Goal: Transaction & Acquisition: Purchase product/service

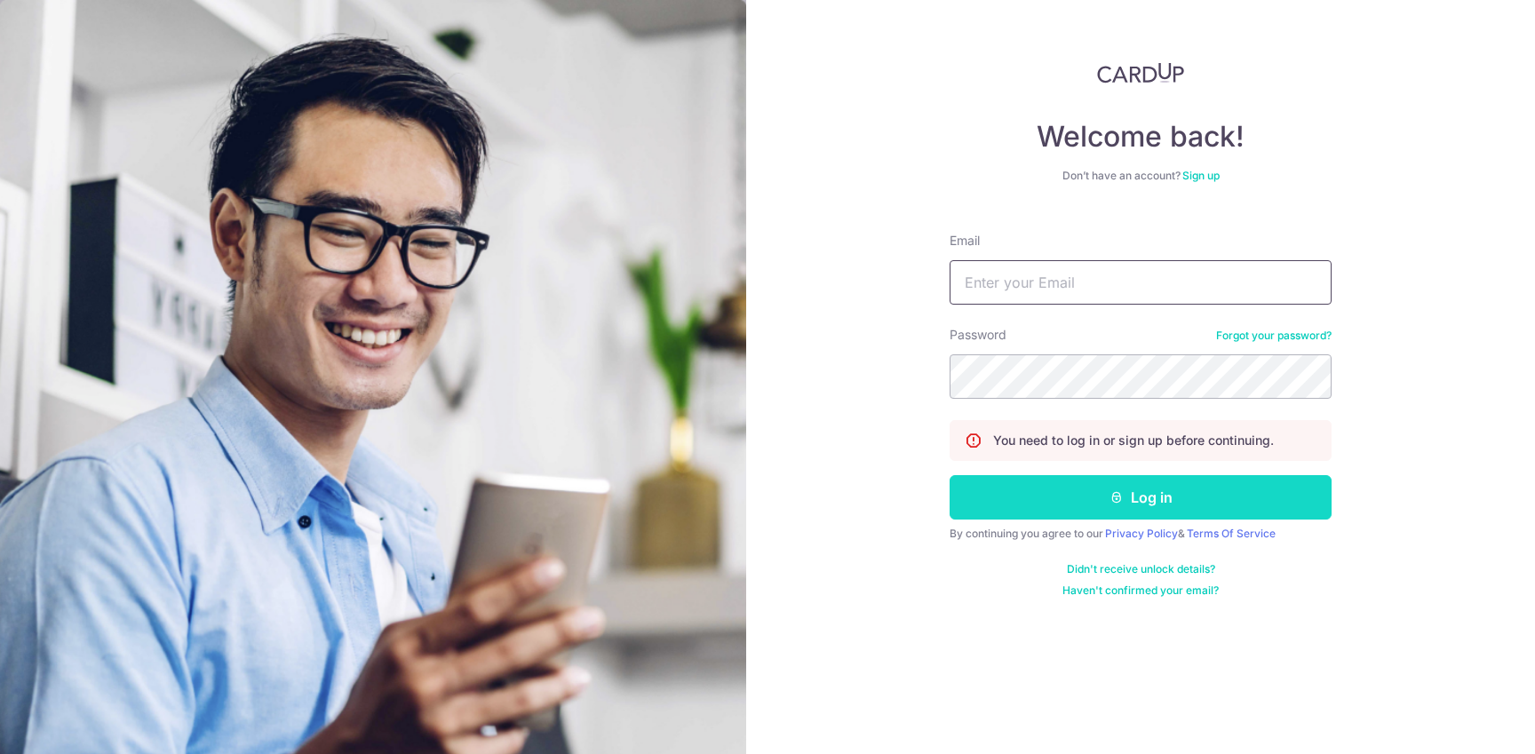
type input "[EMAIL_ADDRESS][DOMAIN_NAME]"
click at [1150, 499] on button "Log in" at bounding box center [1140, 497] width 382 height 44
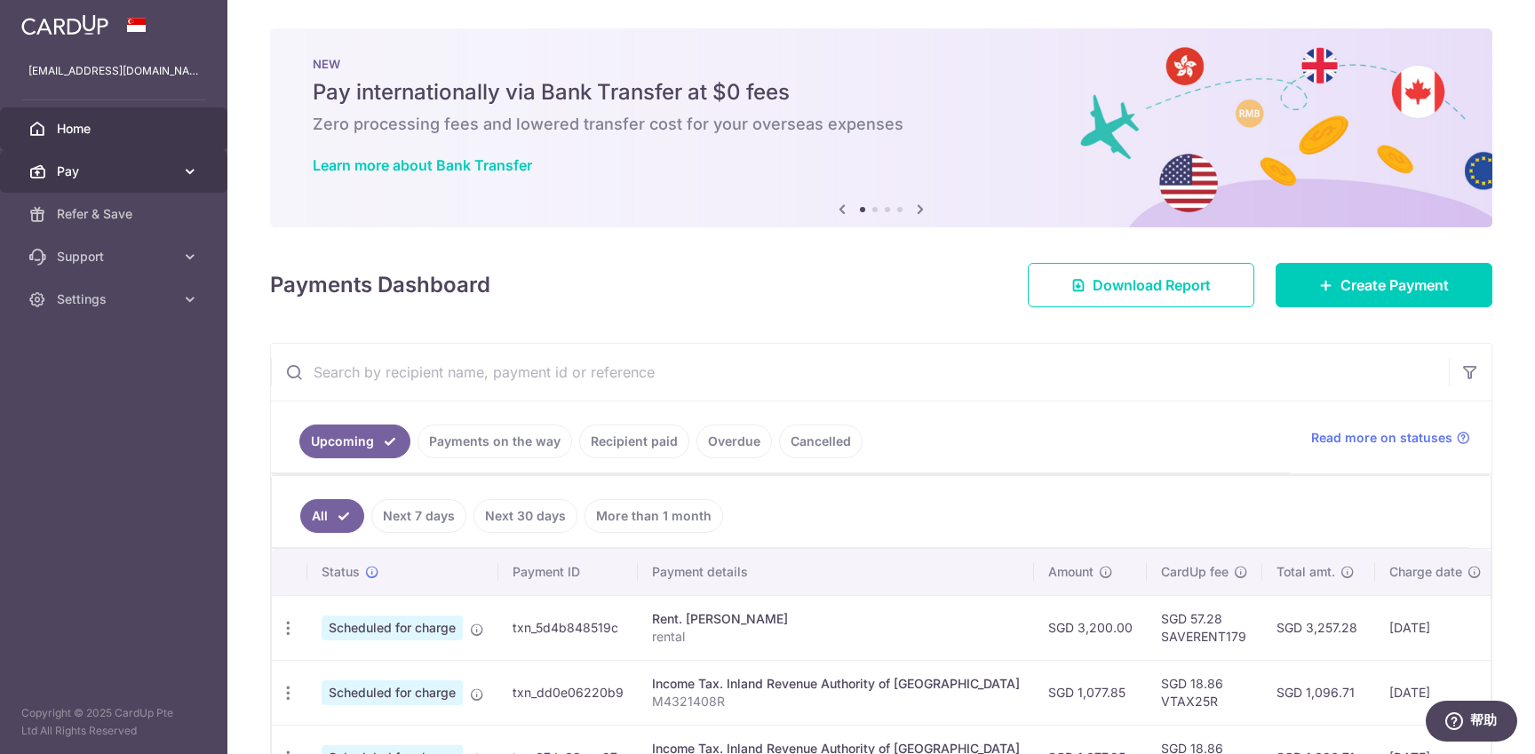
click at [139, 179] on span "Pay" at bounding box center [115, 172] width 117 height 18
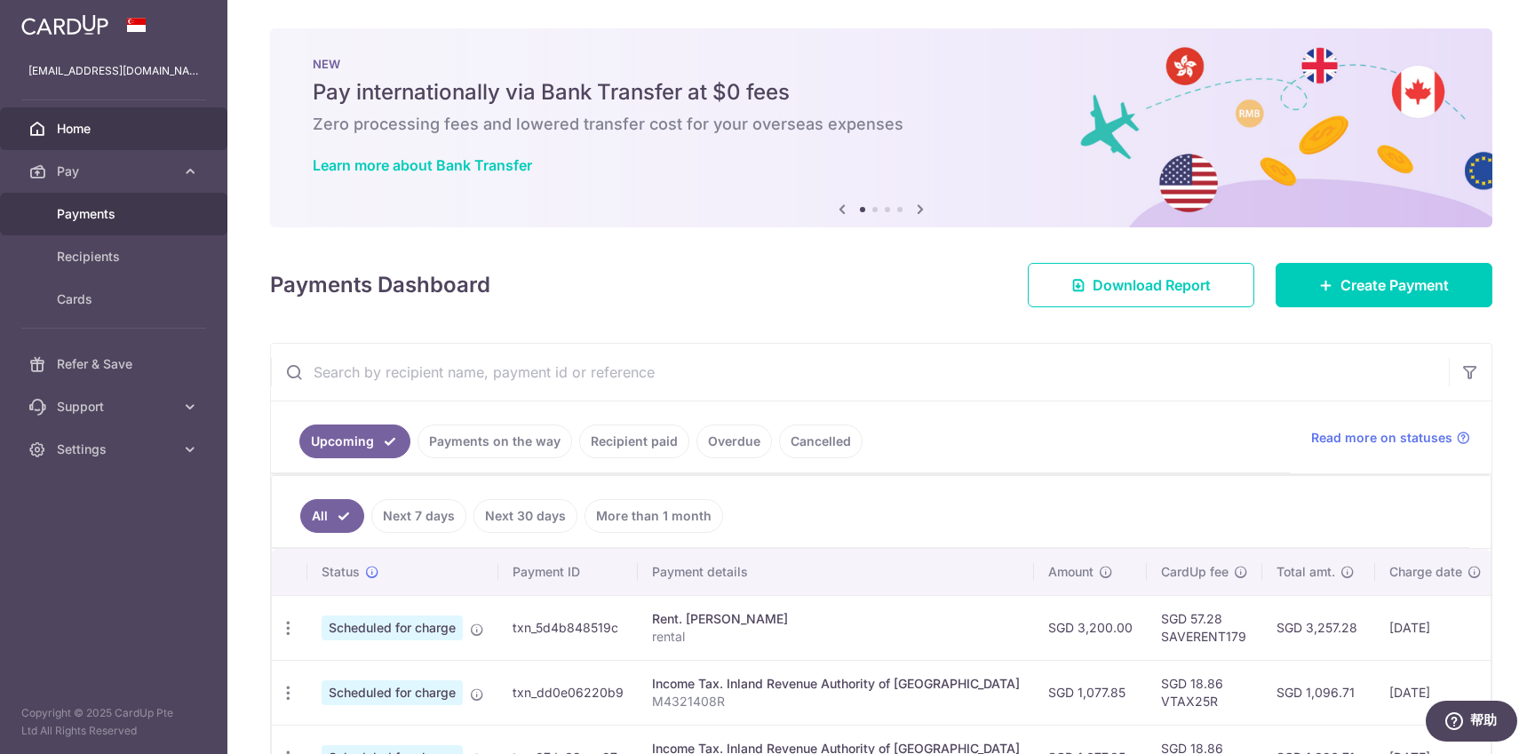
click at [112, 218] on span "Payments" at bounding box center [115, 214] width 117 height 18
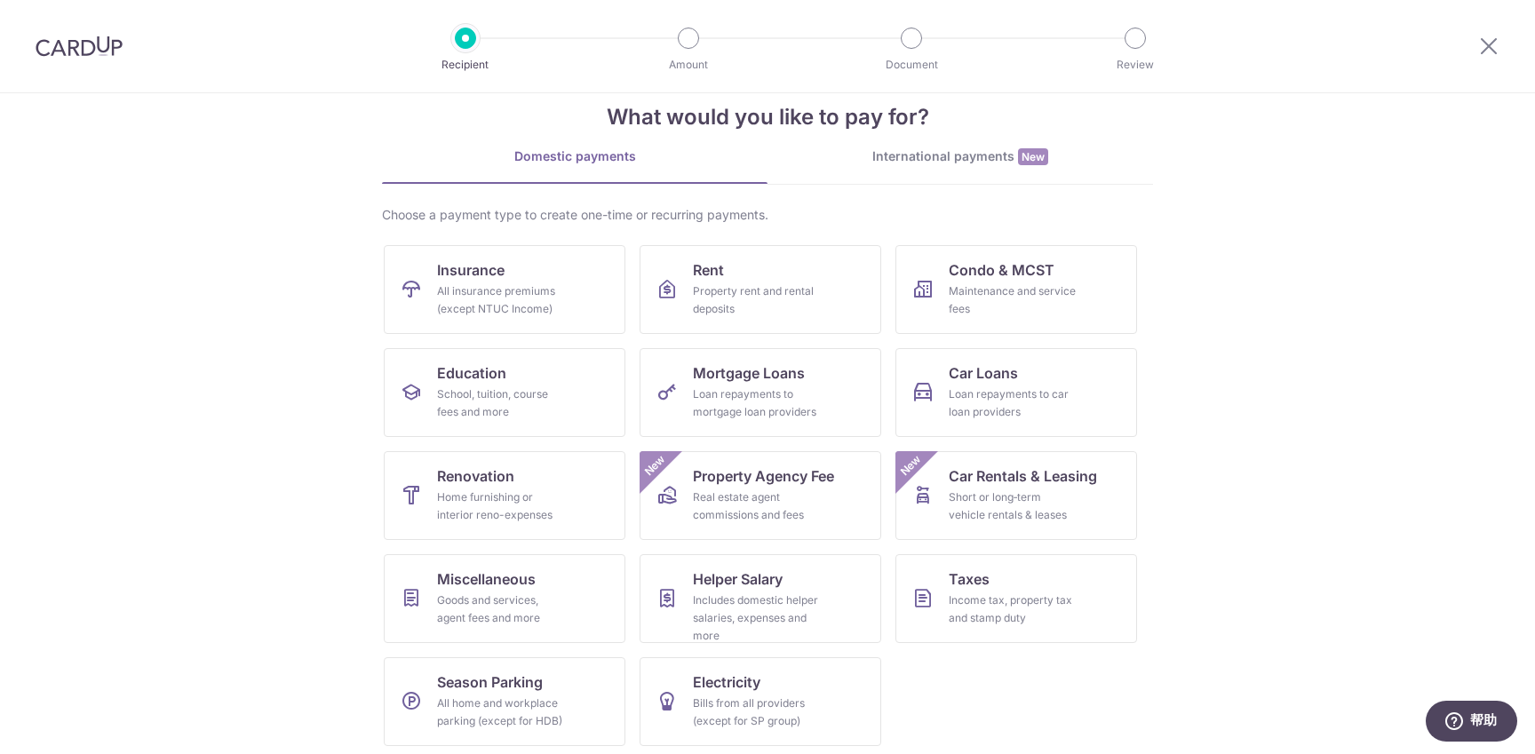
scroll to position [41, 0]
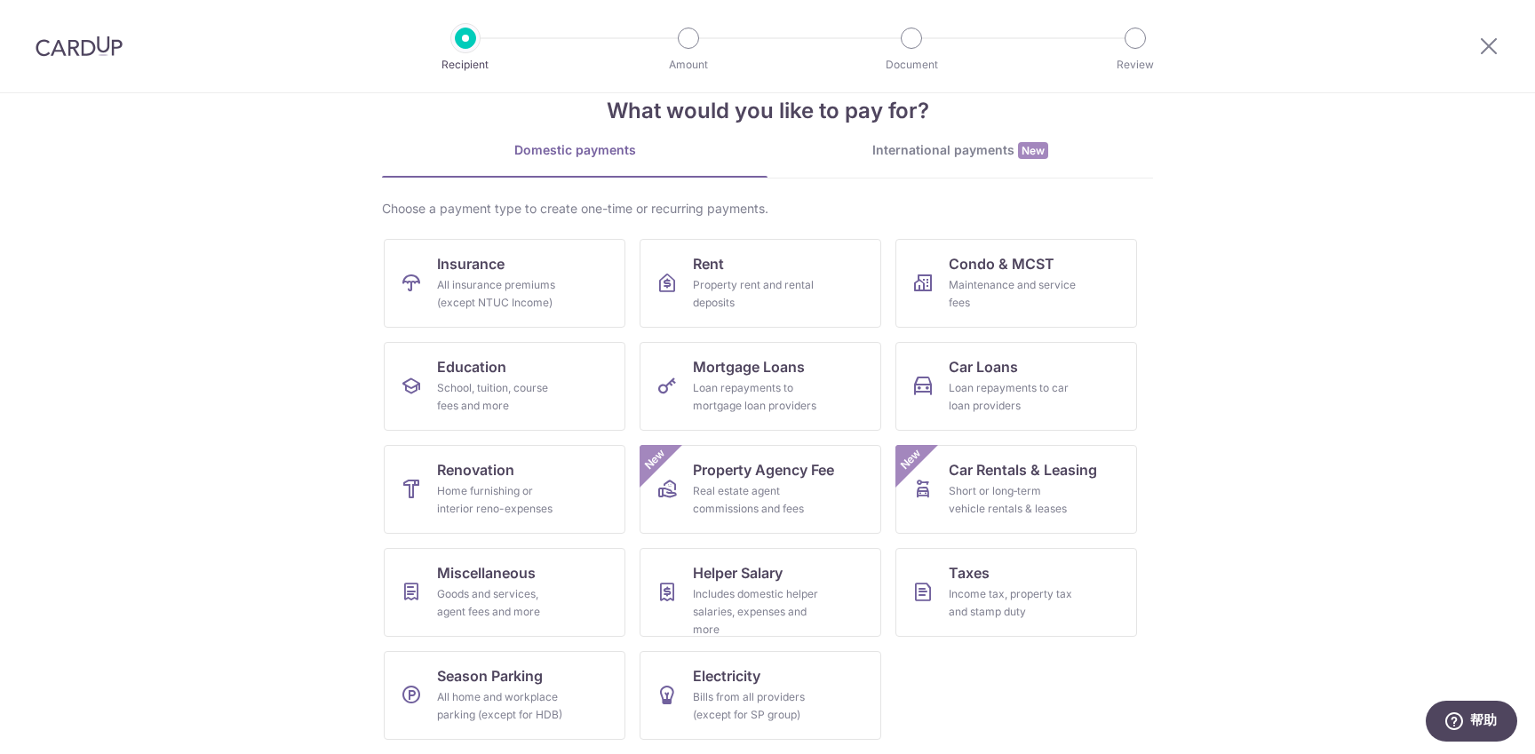
click at [917, 153] on div "International payments New" at bounding box center [959, 150] width 385 height 19
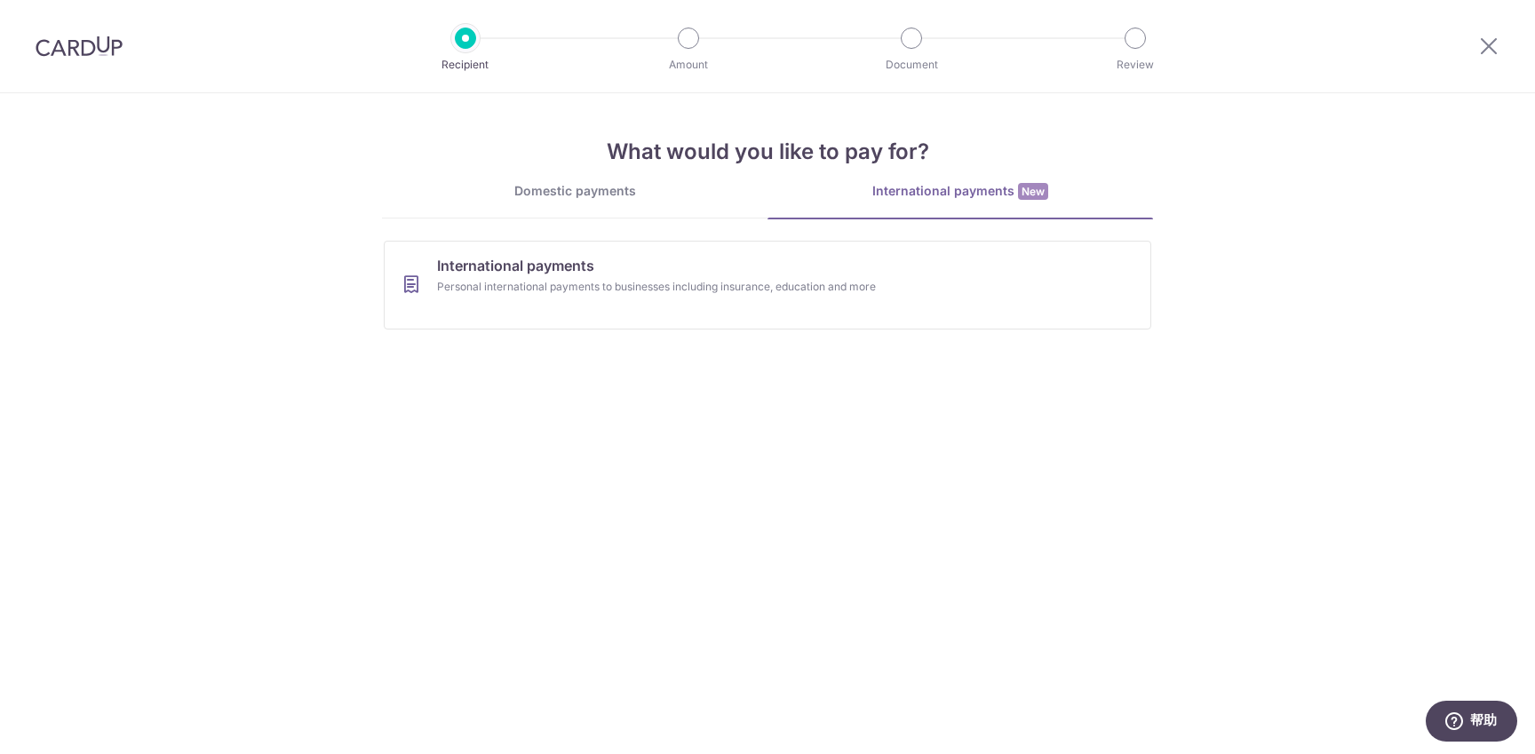
click at [584, 195] on div "Domestic payments" at bounding box center [574, 191] width 385 height 18
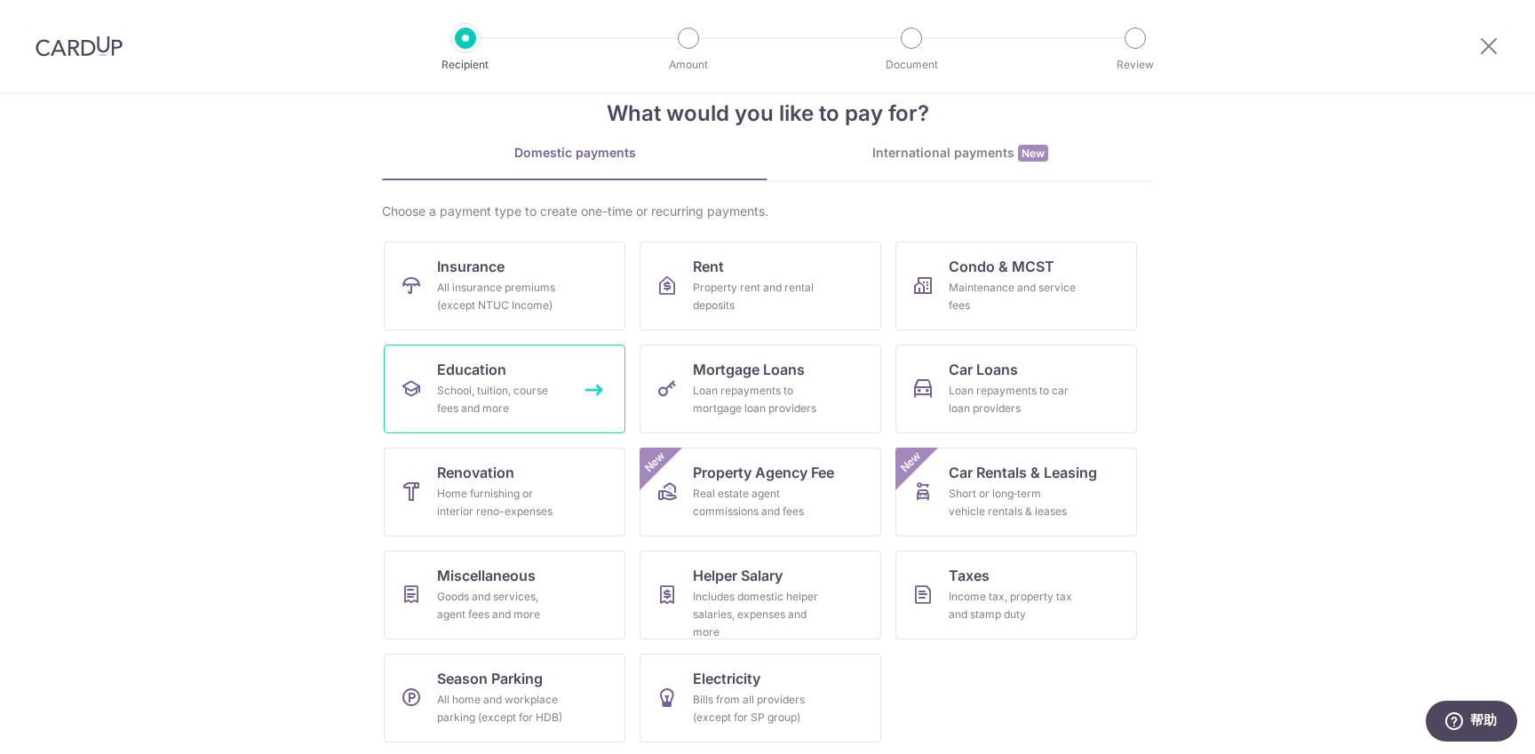
scroll to position [41, 0]
click at [509, 594] on div "Goods and services, agent fees and more" at bounding box center [501, 603] width 128 height 36
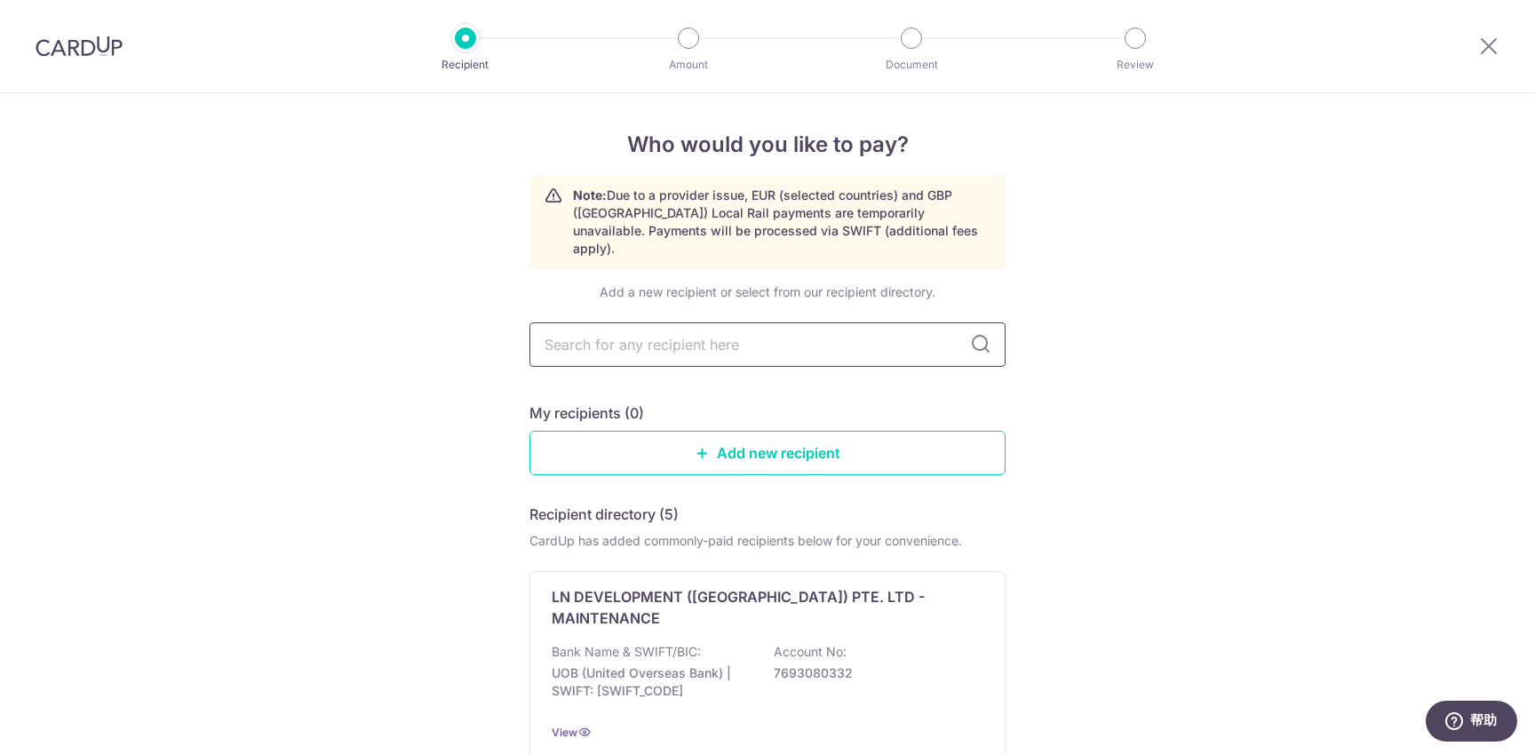
click at [687, 327] on input "text" at bounding box center [767, 344] width 476 height 44
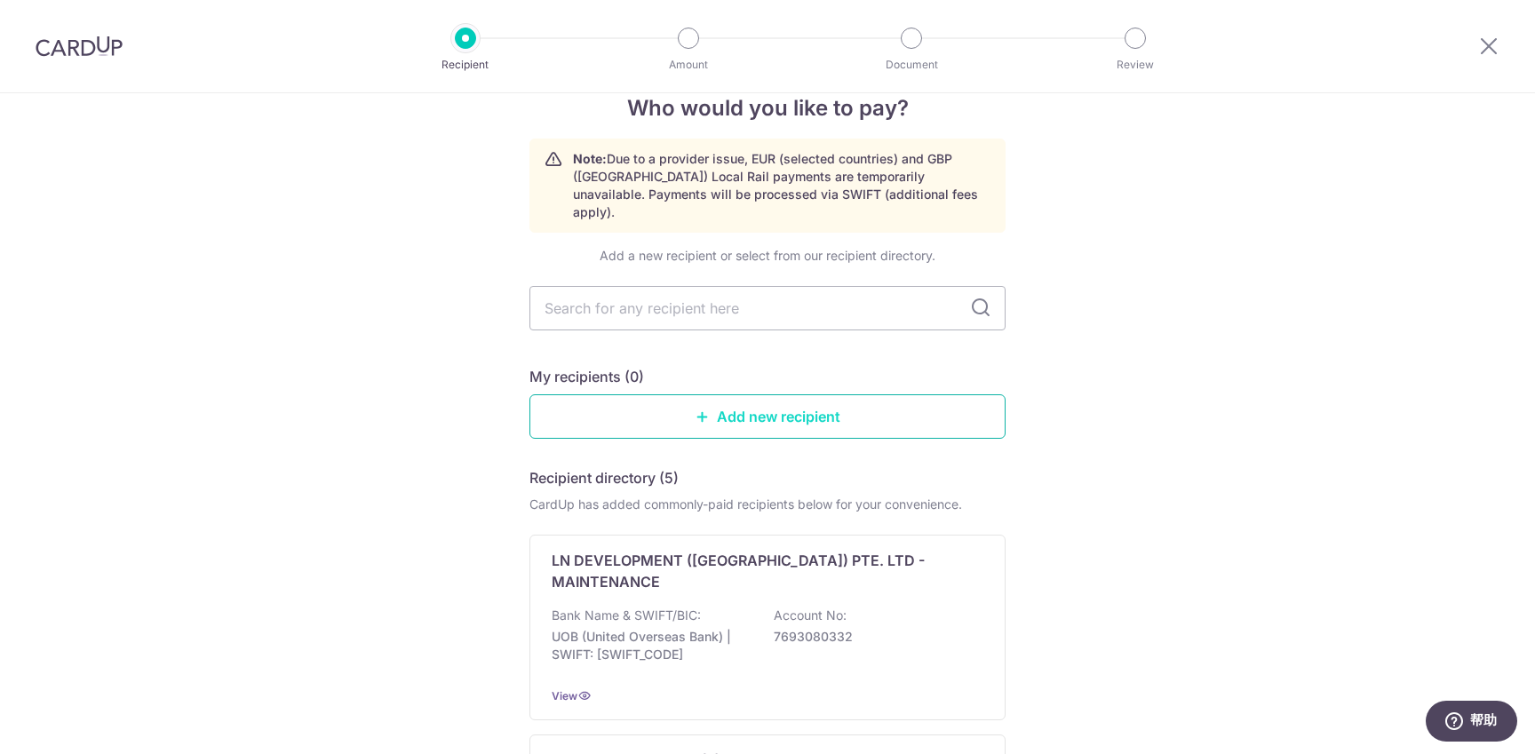
click at [782, 394] on link "Add new recipient" at bounding box center [767, 416] width 476 height 44
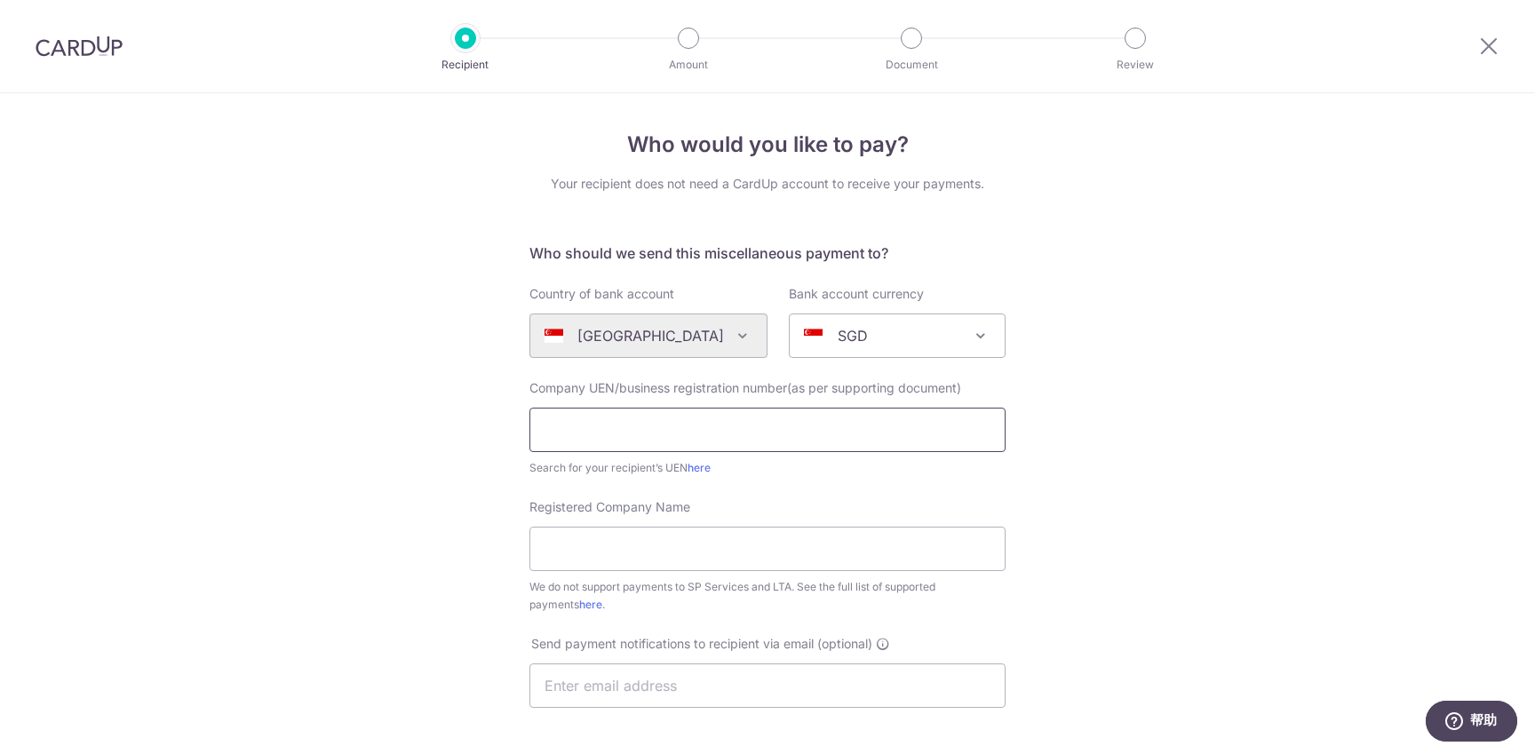
click at [584, 430] on input "text" at bounding box center [767, 430] width 476 height 44
type input "202008330CANZ"
click at [454, 516] on div "Who would you like to pay? Your recipient does not need a CardUp account to rec…" at bounding box center [767, 643] width 1535 height 1101
click at [669, 552] on input "Registered Company Name" at bounding box center [767, 549] width 476 height 44
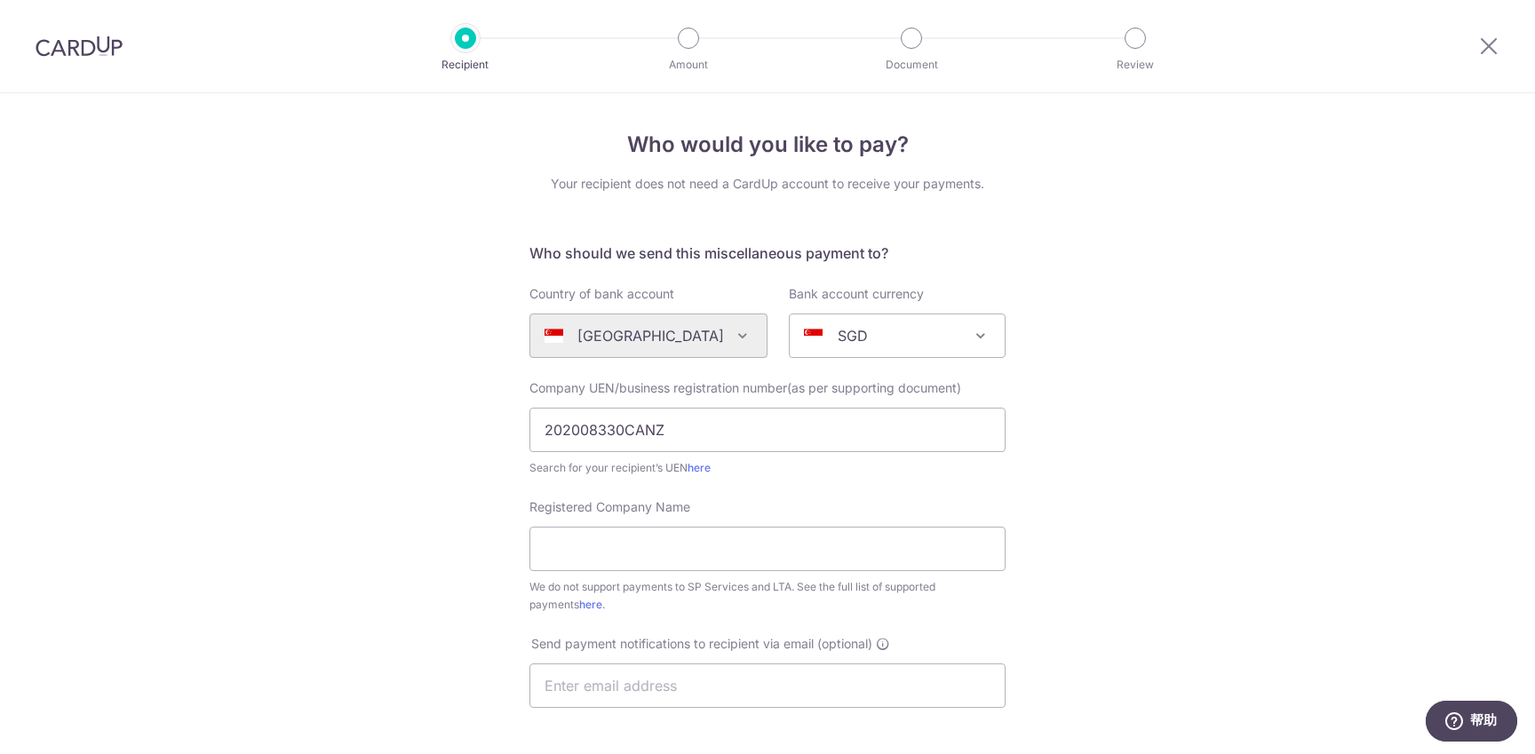
click at [737, 508] on div "Registered Company Name We do not support payments to SP Services and LTA. See …" at bounding box center [767, 555] width 476 height 115
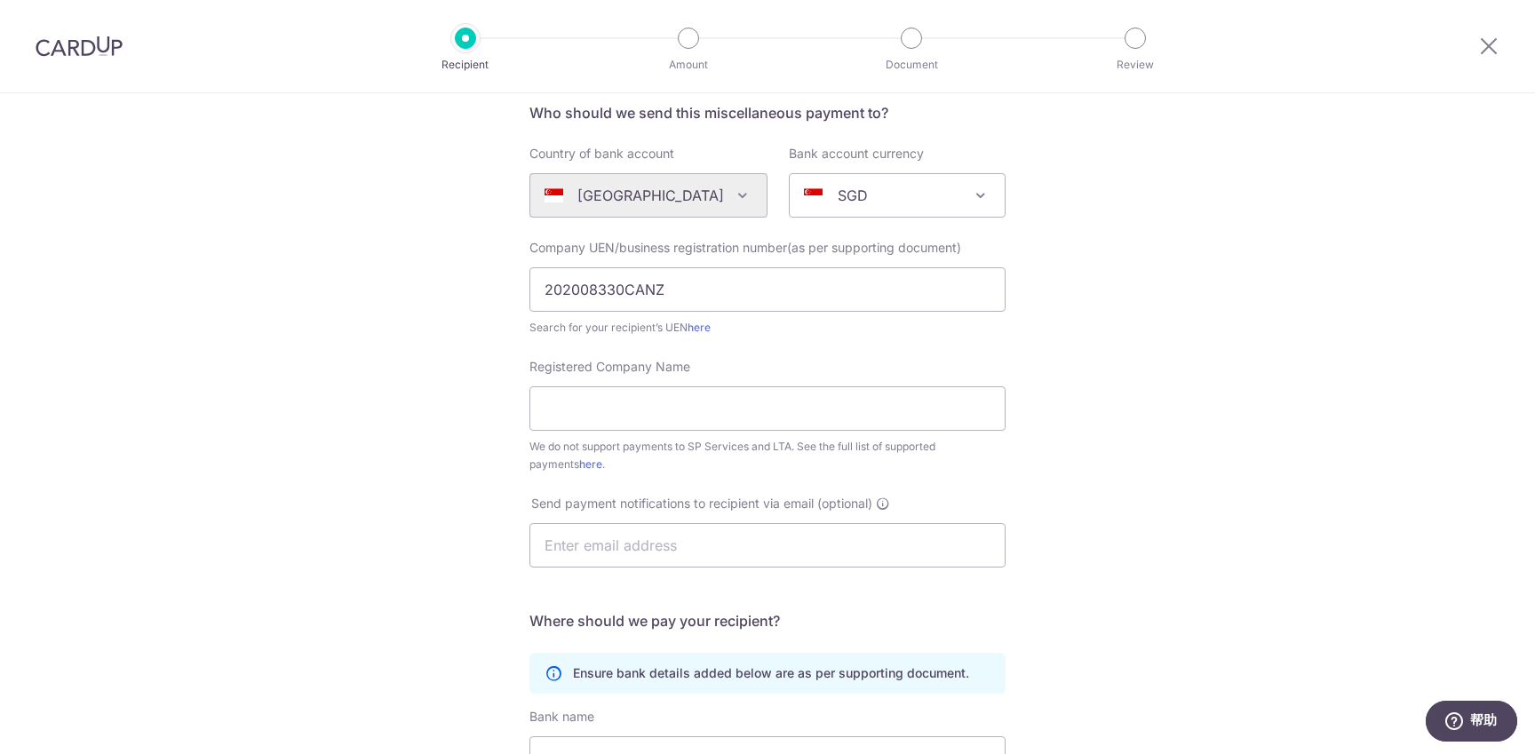
scroll to position [142, 0]
click at [599, 400] on input "Registered Company Name" at bounding box center [767, 407] width 476 height 44
click at [655, 400] on input "Registered Company Name" at bounding box center [767, 407] width 476 height 44
paste input "Deloitte Singapore Tax Services [DOMAIN_NAME]."
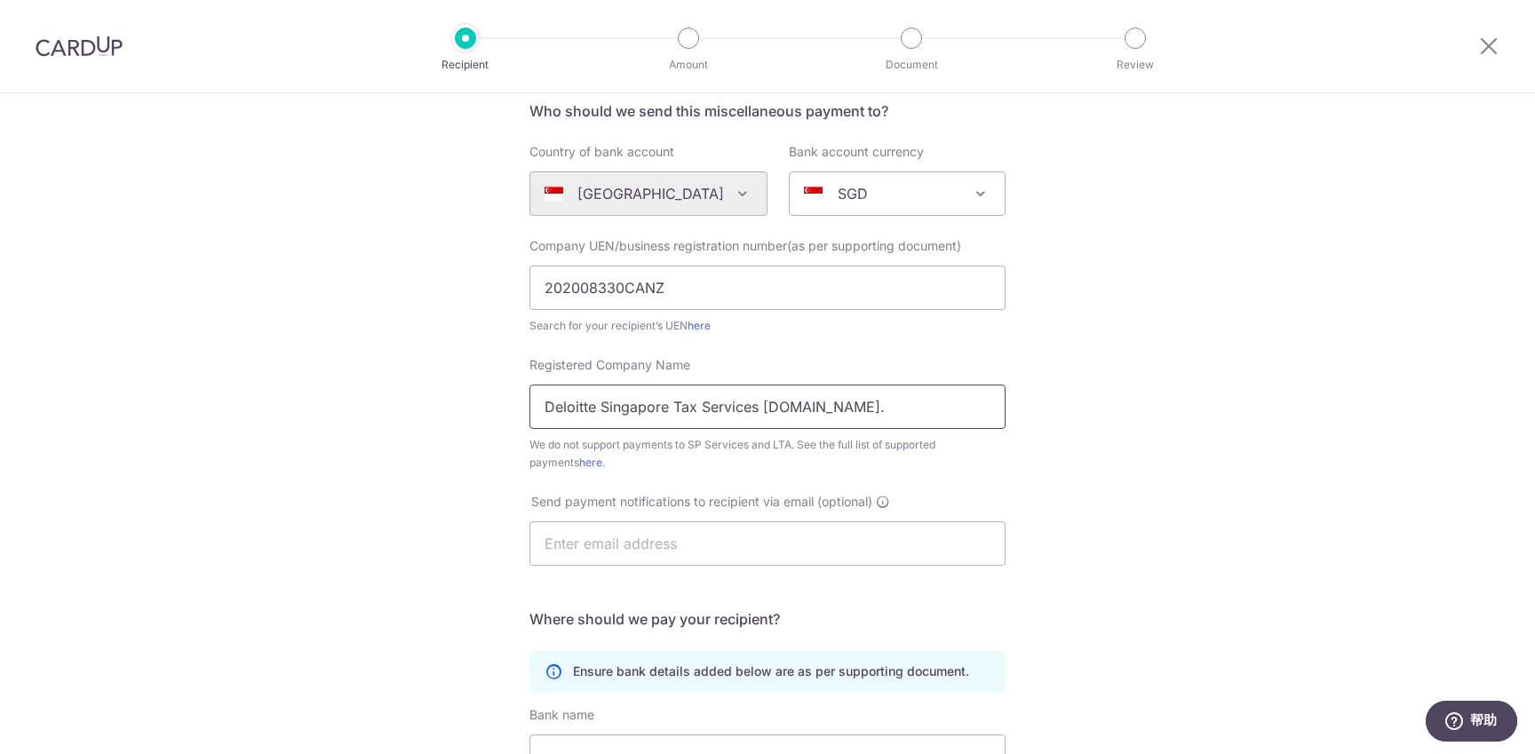
type input "Deloitte Singapore Tax Services [DOMAIN_NAME]."
click at [455, 526] on div "Who would you like to pay? Your recipient does not need a CardUp account to rec…" at bounding box center [767, 501] width 1535 height 1101
click at [548, 408] on input "Deloitte Singapore Tax Services [DOMAIN_NAME]." at bounding box center [767, 407] width 476 height 44
click at [471, 483] on div "Who would you like to pay? Your recipient does not need a CardUp account to rec…" at bounding box center [767, 501] width 1535 height 1101
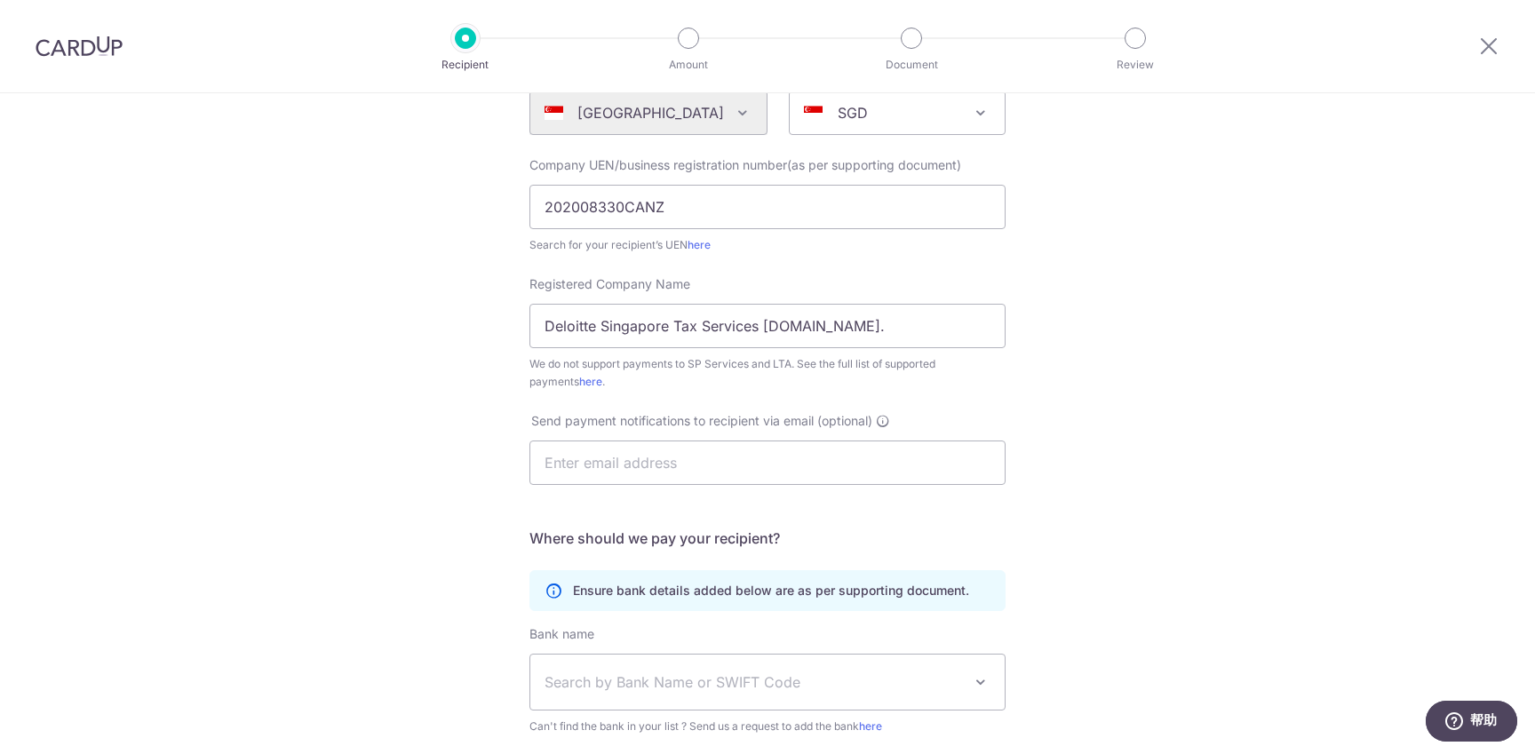
scroll to position [226, 0]
click at [572, 460] on input "text" at bounding box center [767, 459] width 476 height 44
click at [470, 525] on div "Who would you like to pay? Your recipient does not need a CardUp account to rec…" at bounding box center [767, 417] width 1535 height 1101
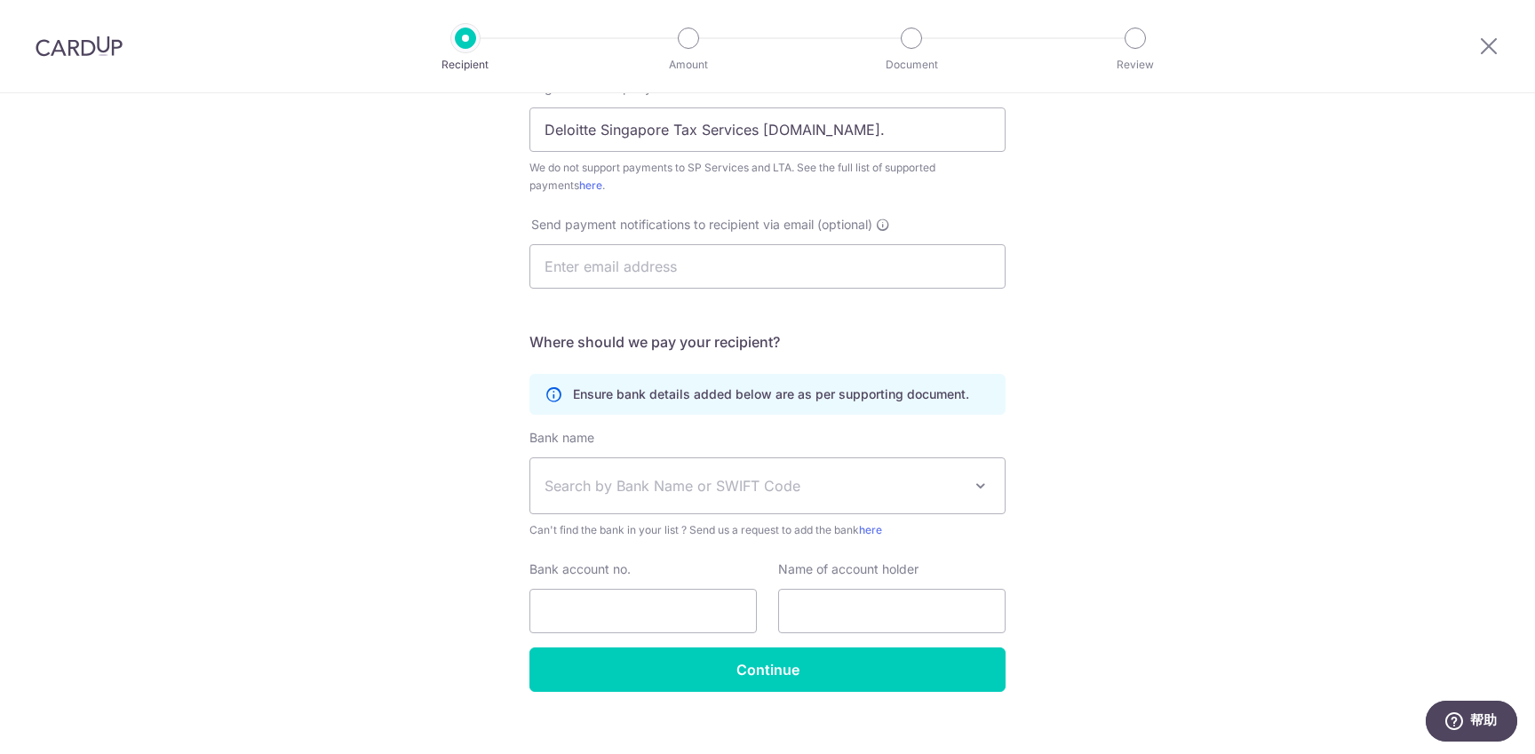
scroll to position [441, 0]
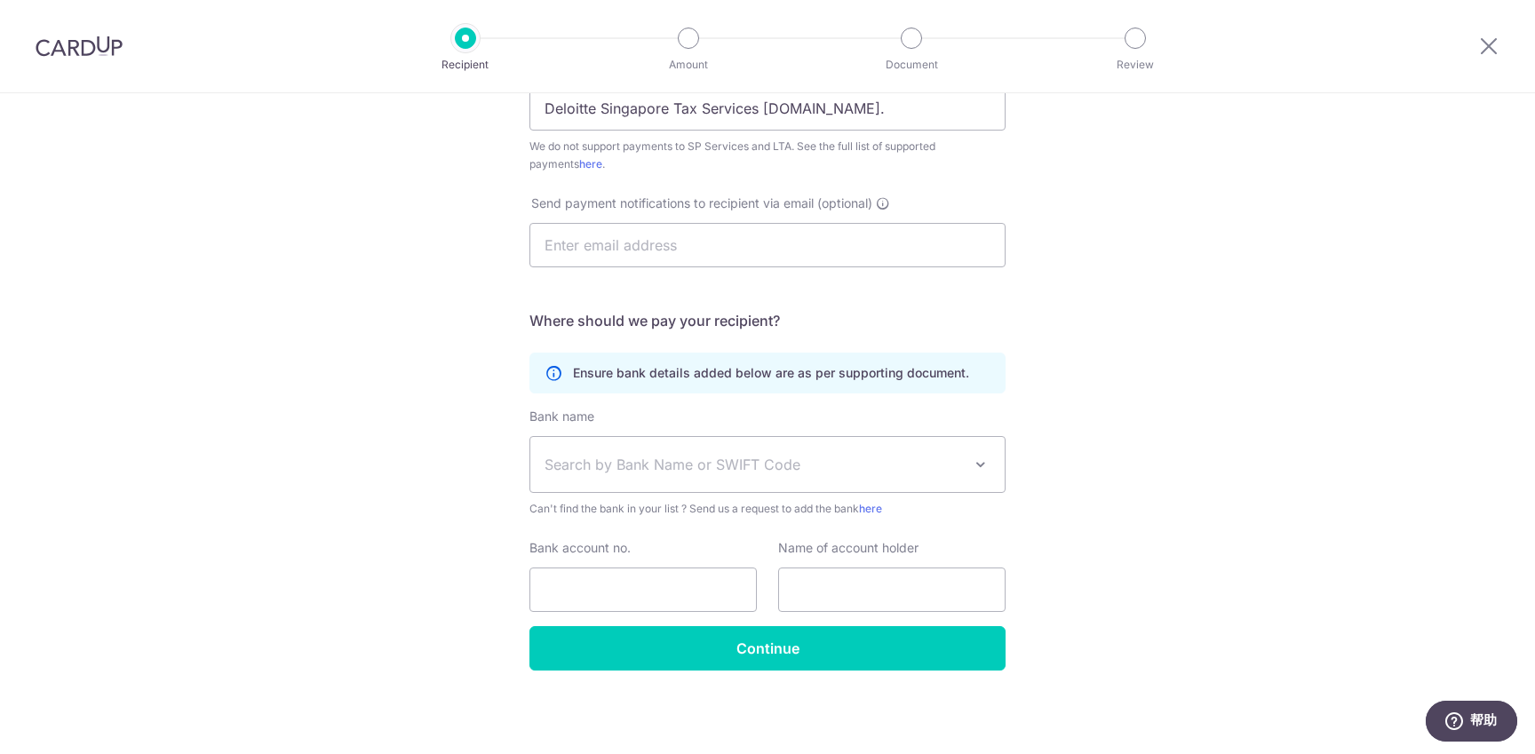
click at [574, 468] on span "Search by Bank Name or SWIFT Code" at bounding box center [752, 464] width 417 height 21
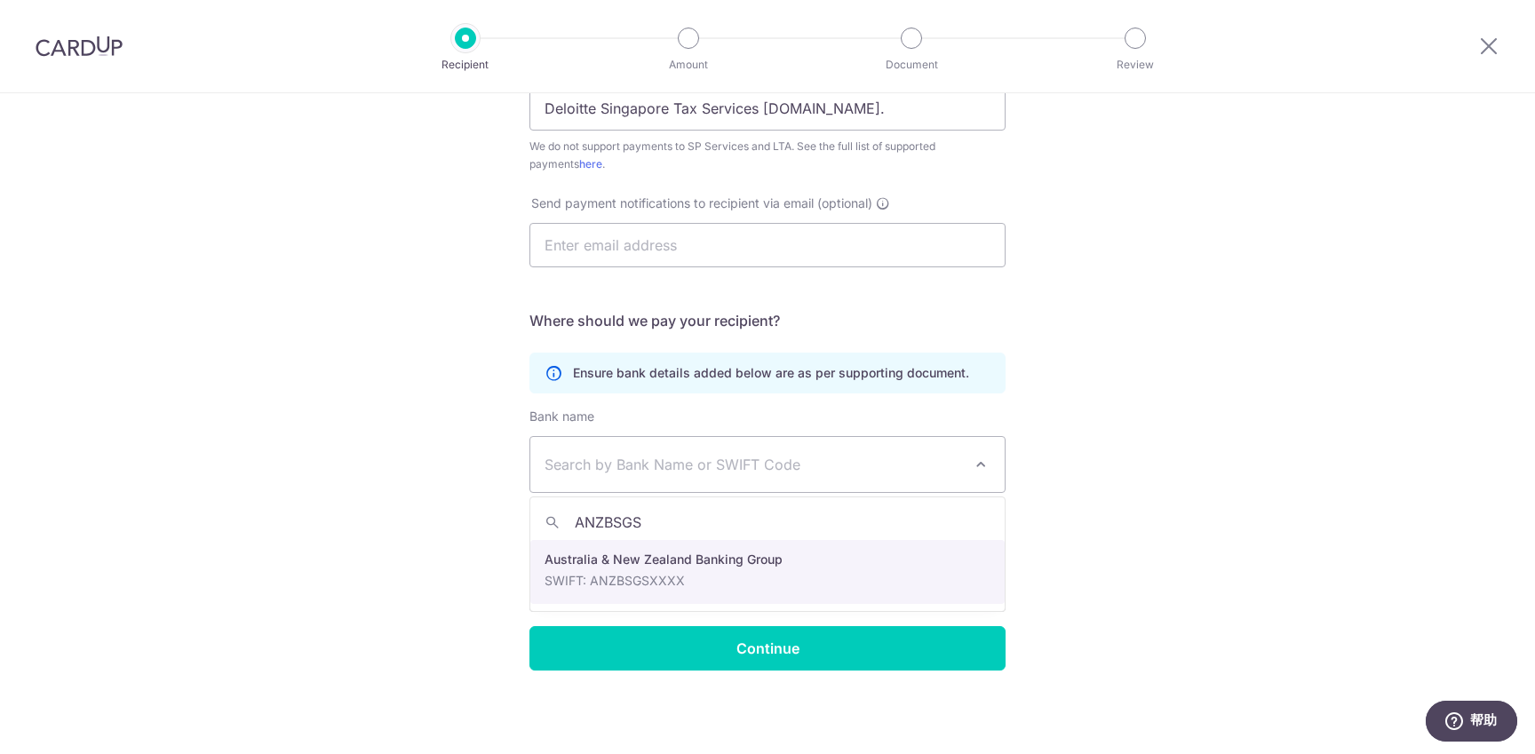
type input "ANZBSGSX"
select select "1"
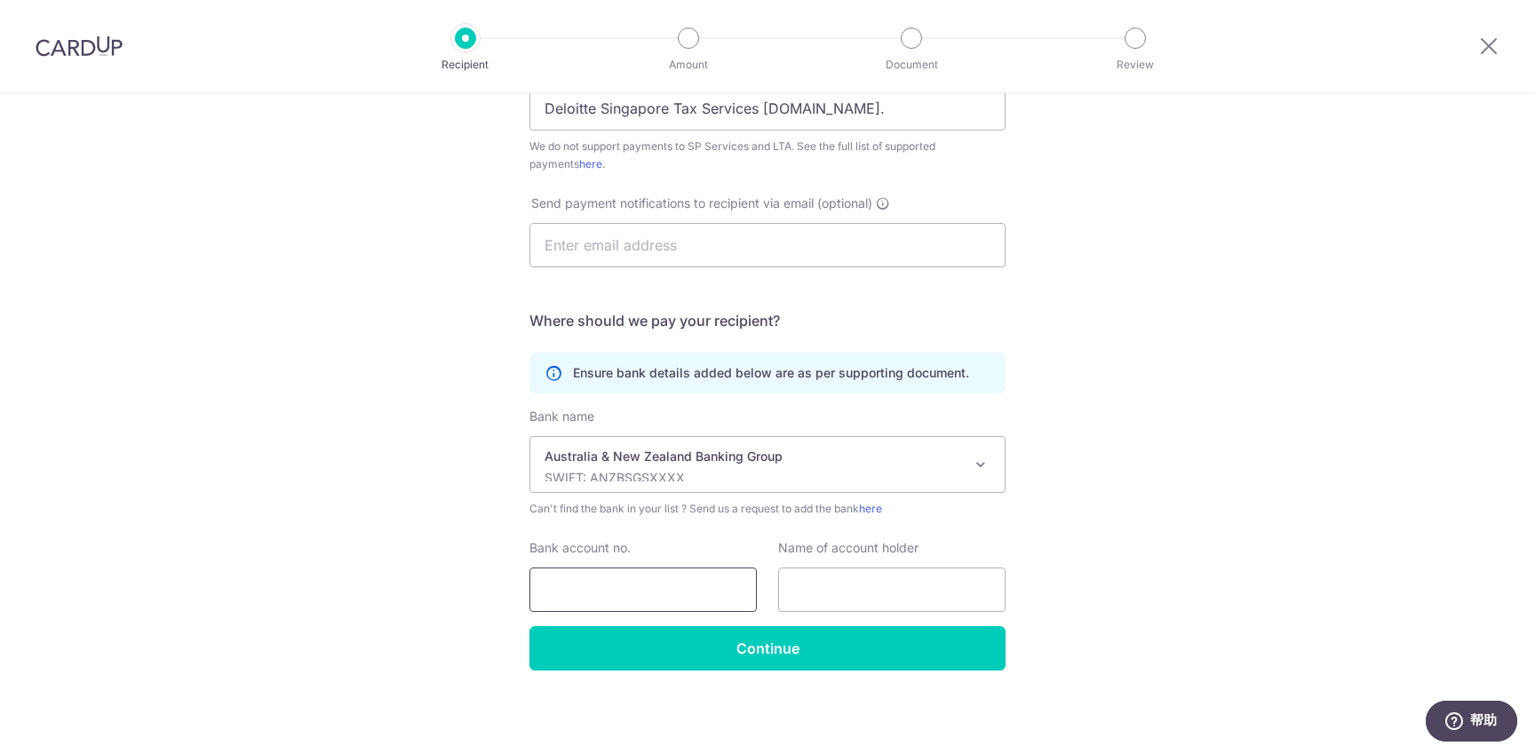
click at [618, 576] on input "Bank account no." at bounding box center [642, 590] width 227 height 44
type input "17386400001"
click at [826, 614] on div "Bank name (Select from our list, or add a new bank ) Select Bank UBS AG ANEXT B…" at bounding box center [767, 517] width 476 height 218
click at [832, 601] on input "text" at bounding box center [891, 590] width 227 height 44
click at [822, 593] on input "text" at bounding box center [891, 590] width 227 height 44
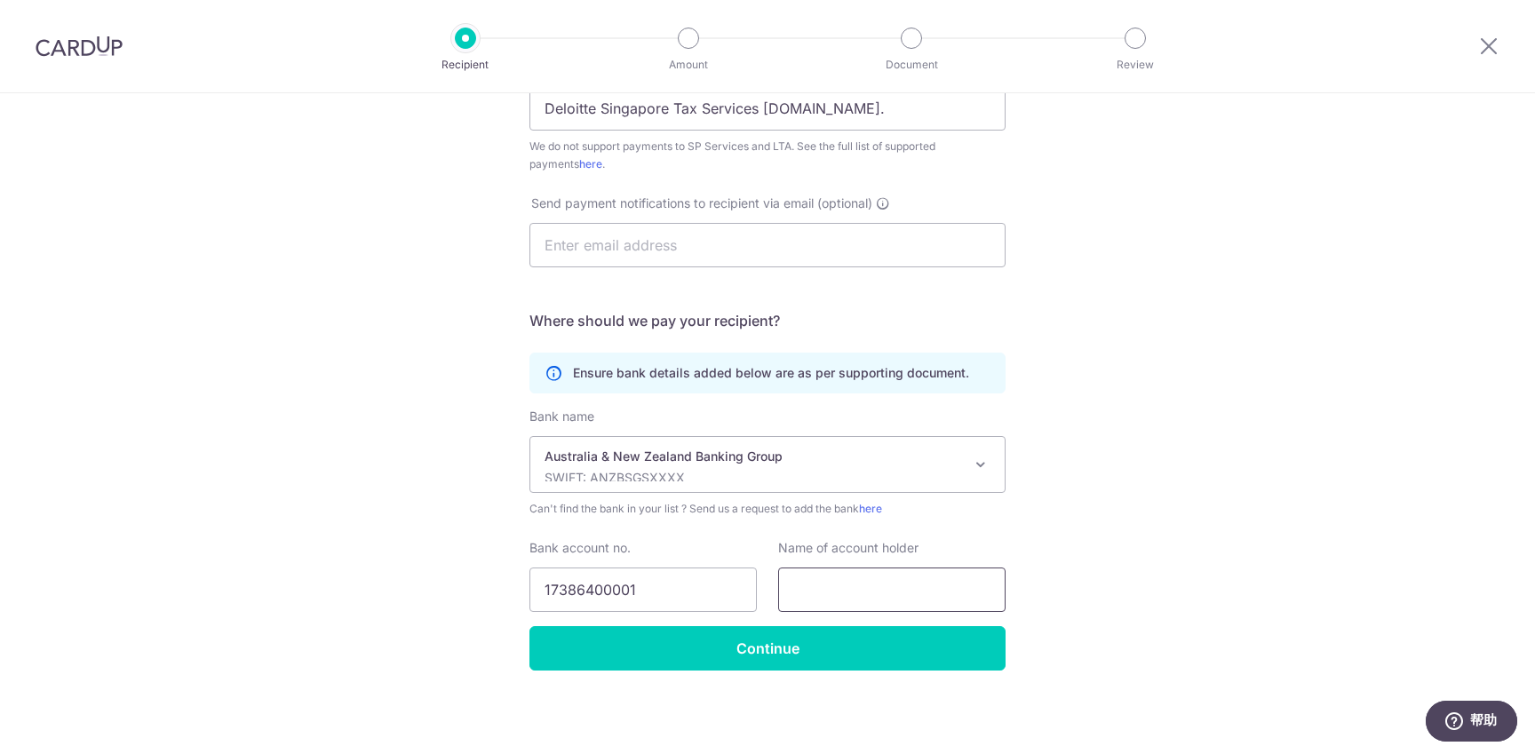
click at [822, 593] on input "text" at bounding box center [891, 590] width 227 height 44
click at [739, 539] on div "Bank account no. 17386400001" at bounding box center [642, 575] width 227 height 73
click at [822, 581] on input "text" at bounding box center [891, 590] width 227 height 44
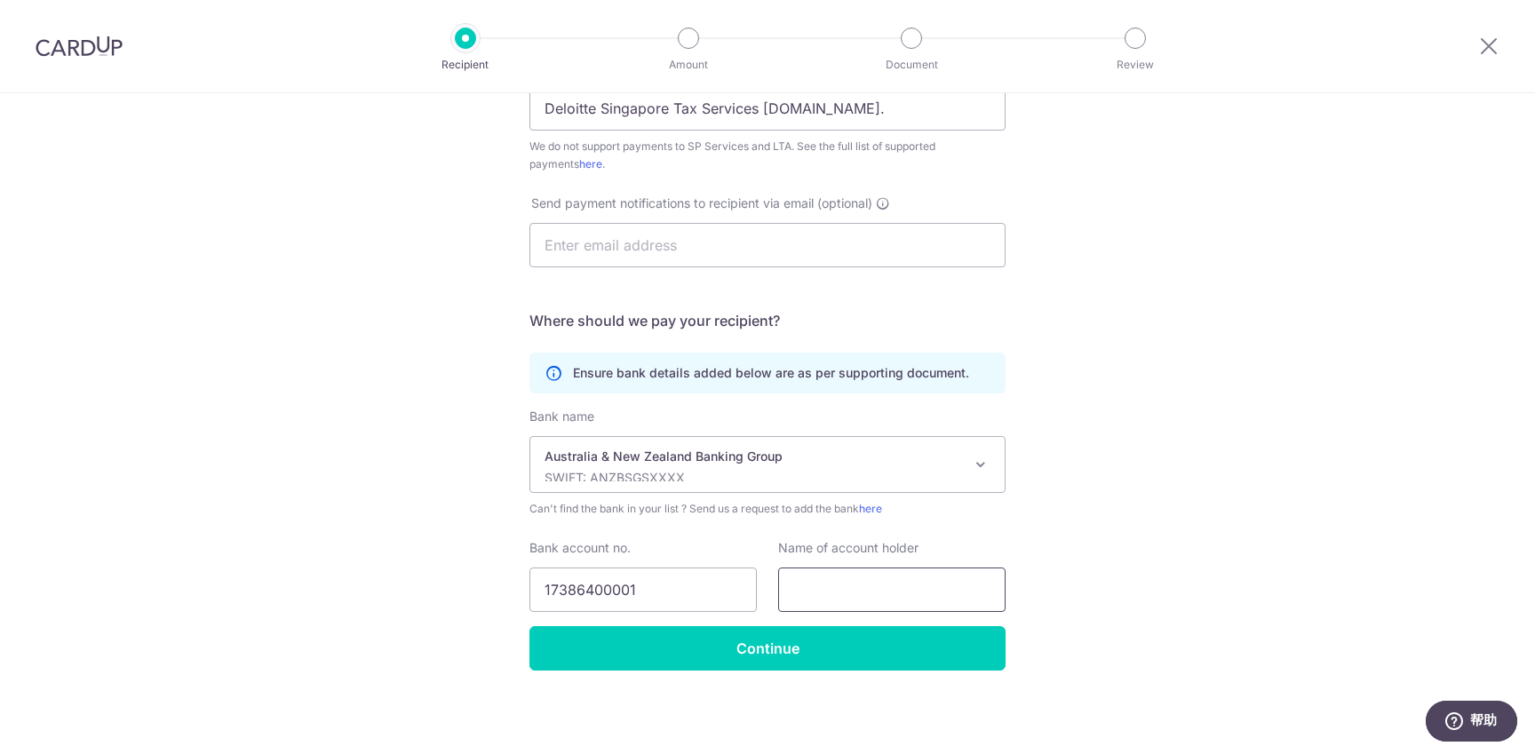
paste input "DELOITTE SINGAPORE TAX SERVICES PTE. LTD."
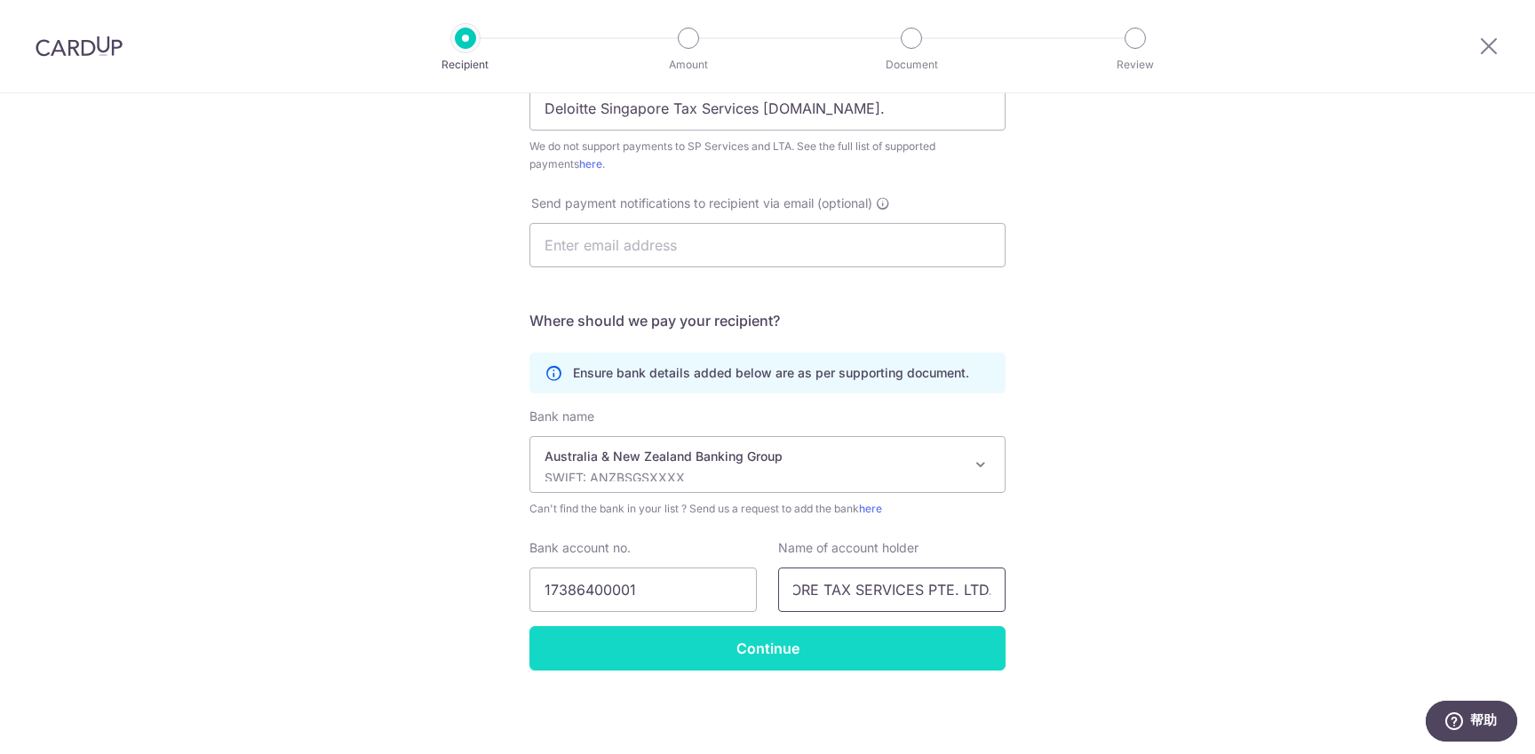
type input "DELOITTE SINGAPORE TAX SERVICES PTE. LTD."
click at [843, 654] on input "Continue" at bounding box center [767, 648] width 476 height 44
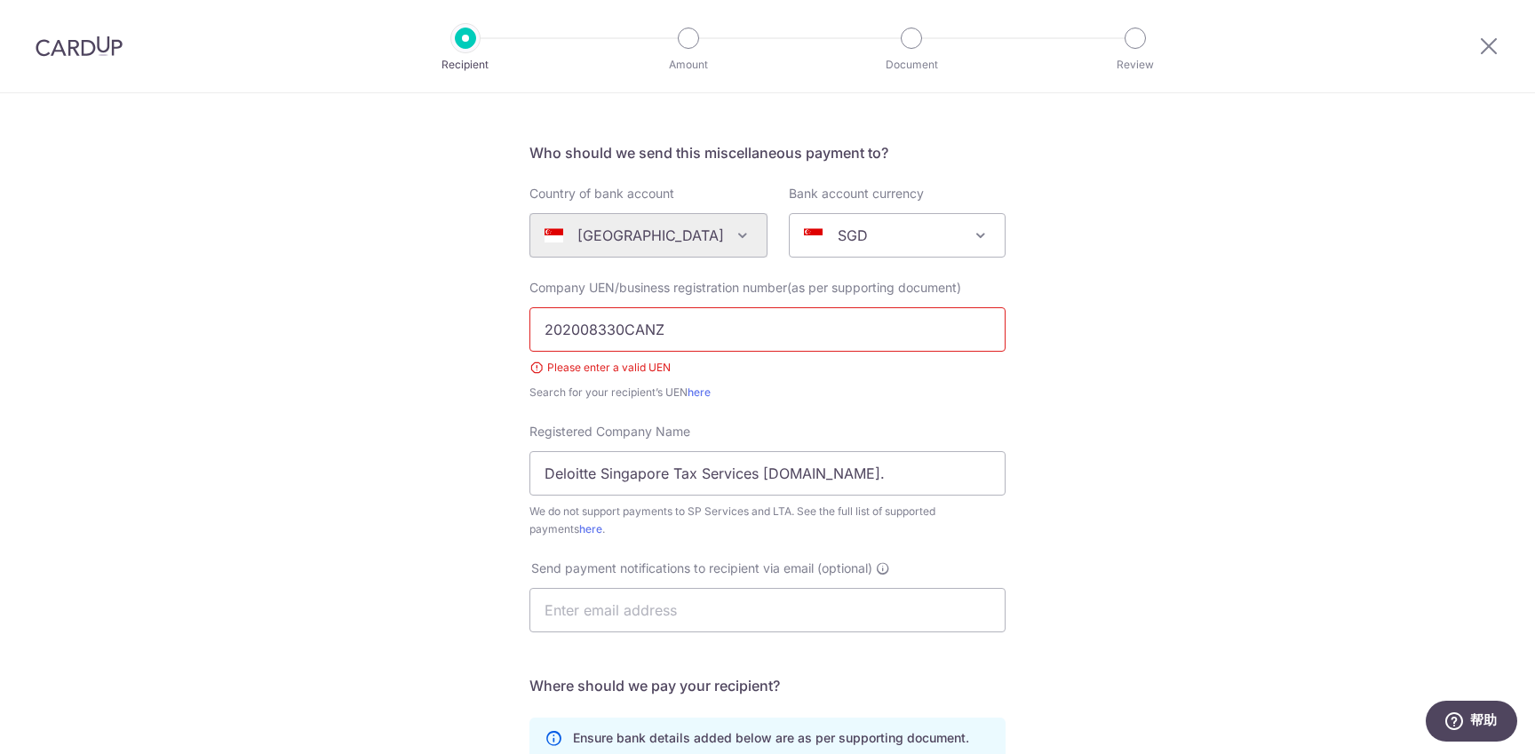
scroll to position [102, 0]
click at [681, 333] on input "202008330CANZ" at bounding box center [767, 328] width 476 height 44
click at [702, 395] on link "here" at bounding box center [698, 390] width 23 height 13
click at [652, 323] on input "202008330CANZ" at bounding box center [767, 328] width 476 height 44
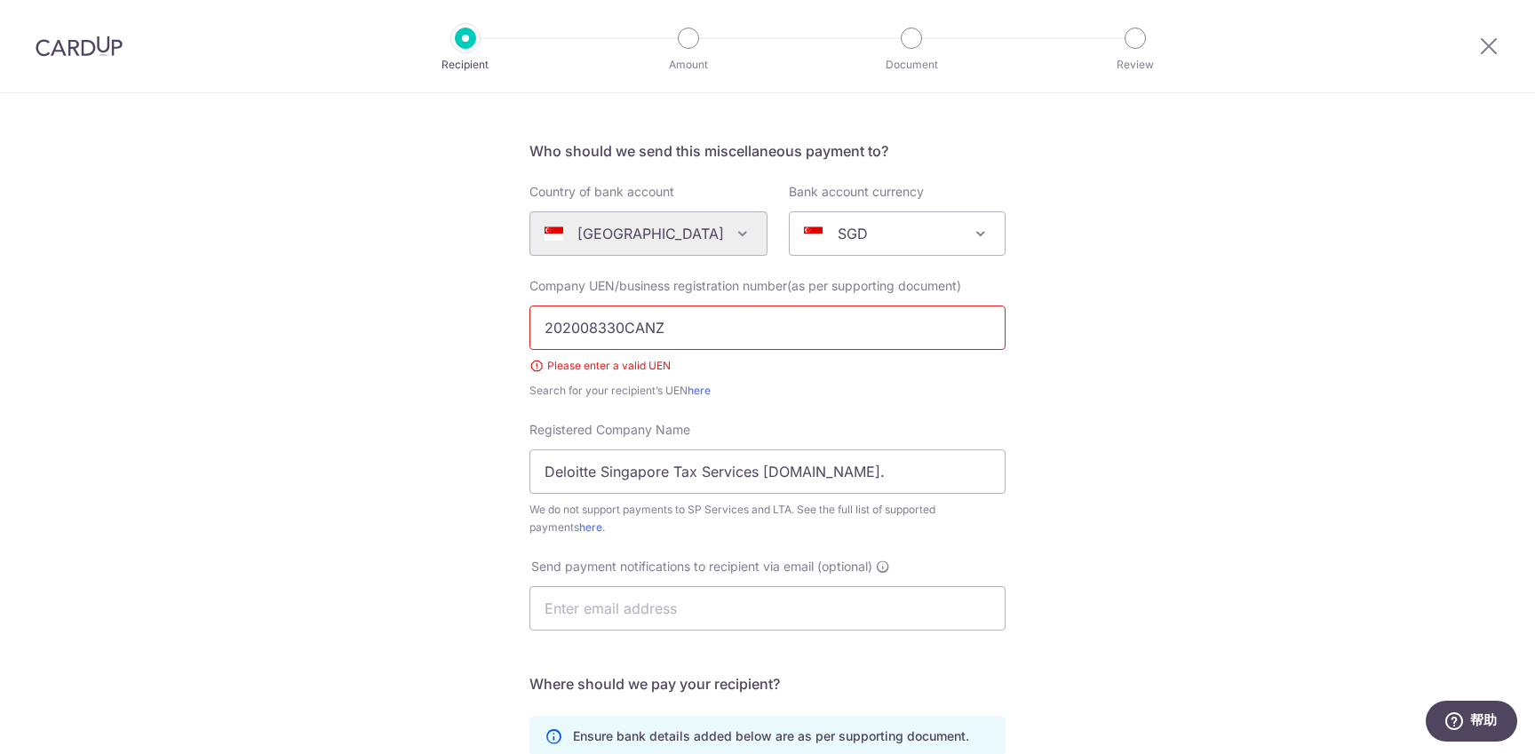
click at [652, 323] on input "202008330CANZ" at bounding box center [767, 328] width 476 height 44
click at [559, 337] on input "202008330CANZ" at bounding box center [767, 328] width 476 height 44
click at [548, 329] on input "202008330CANZ" at bounding box center [767, 328] width 476 height 44
click at [692, 335] on input "202008330CANZ" at bounding box center [767, 328] width 476 height 44
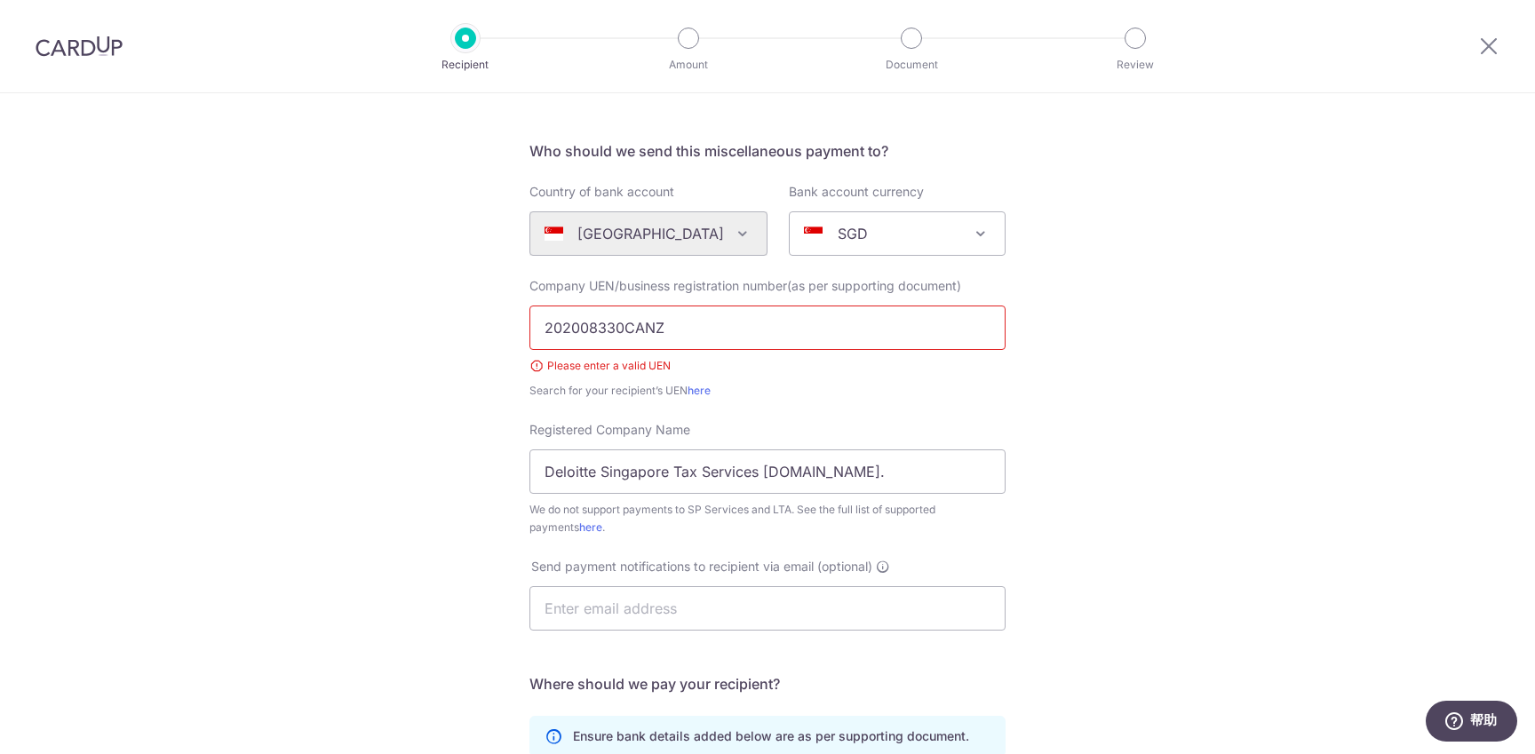
click at [884, 236] on div "SGD" at bounding box center [883, 233] width 158 height 21
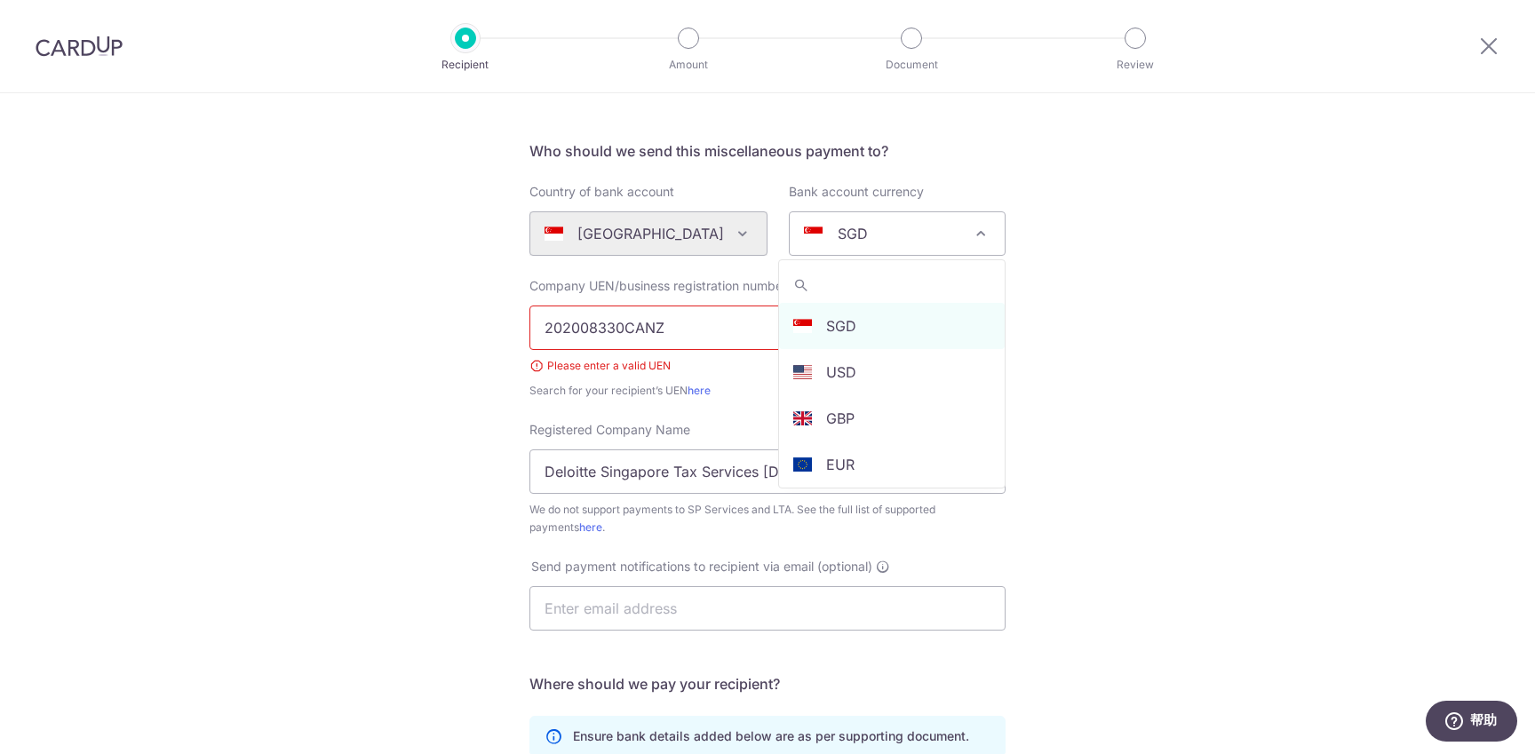
click at [884, 236] on div "SGD" at bounding box center [883, 233] width 158 height 21
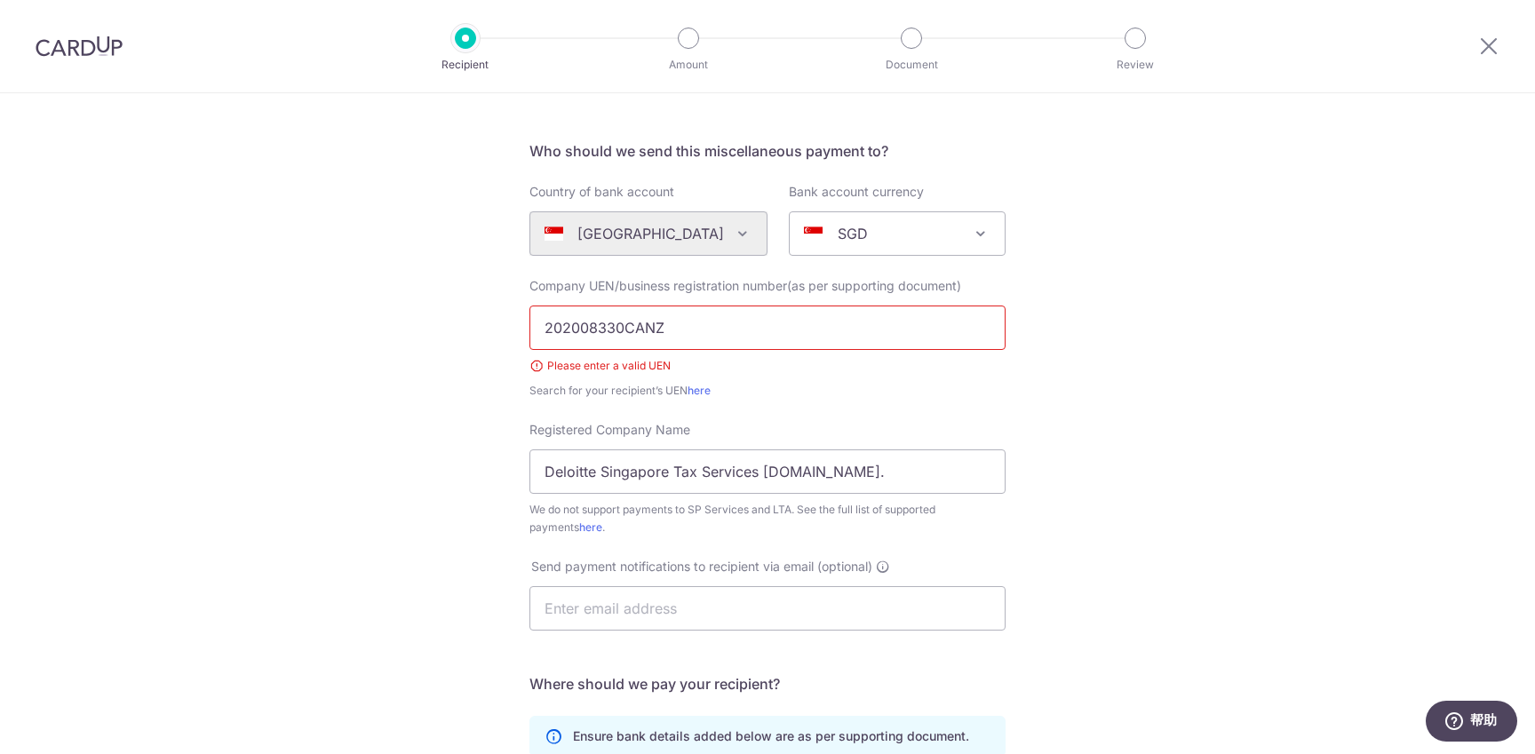
click at [1050, 276] on div "Who would you like to pay? Your recipient does not need a CardUp account to rec…" at bounding box center [767, 554] width 1535 height 1126
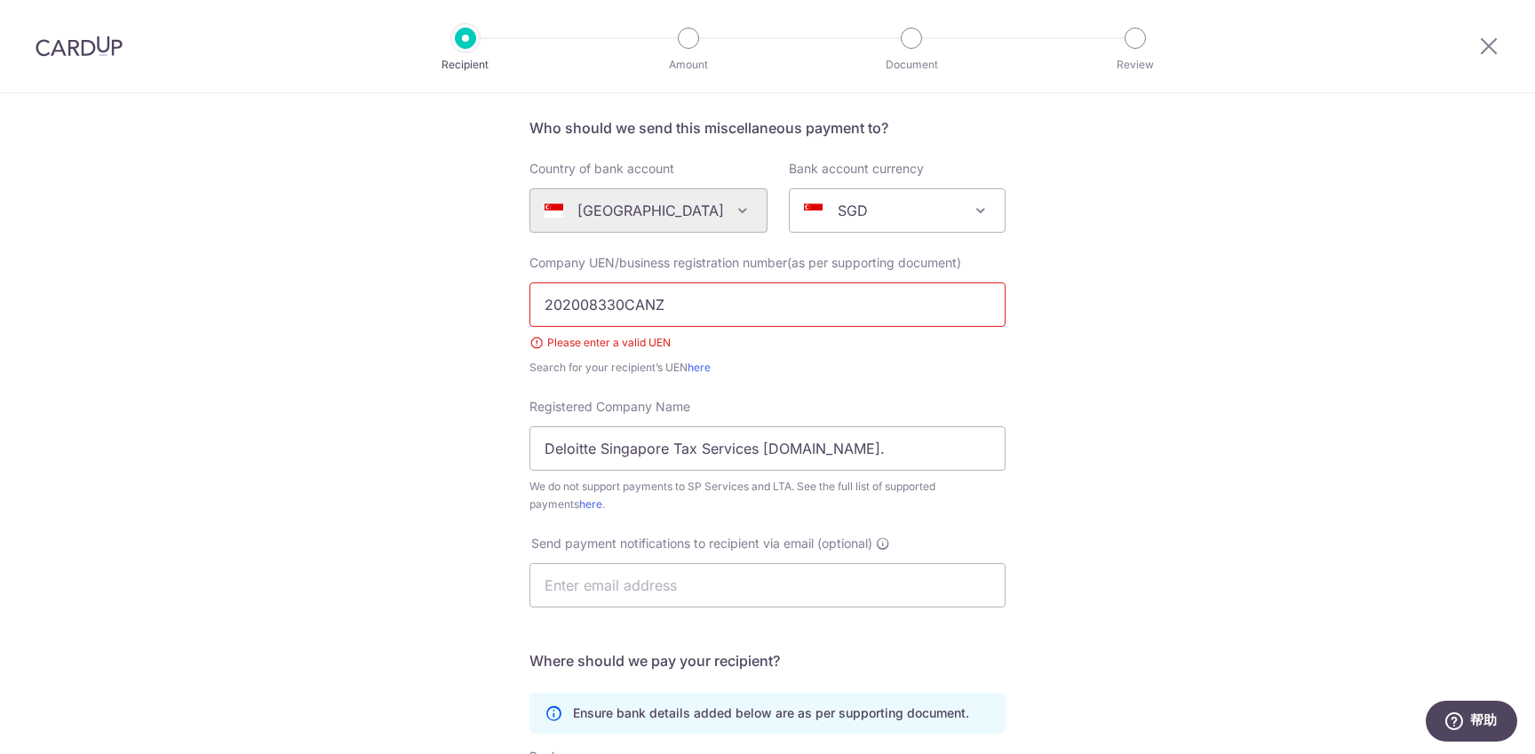
scroll to position [123, 0]
click at [595, 580] on input "text" at bounding box center [767, 588] width 476 height 44
paste input "FSSEAcashapplication@deloitte.com"
click at [545, 585] on input "FSSEAcashapplication@deloitte.com" at bounding box center [767, 588] width 476 height 44
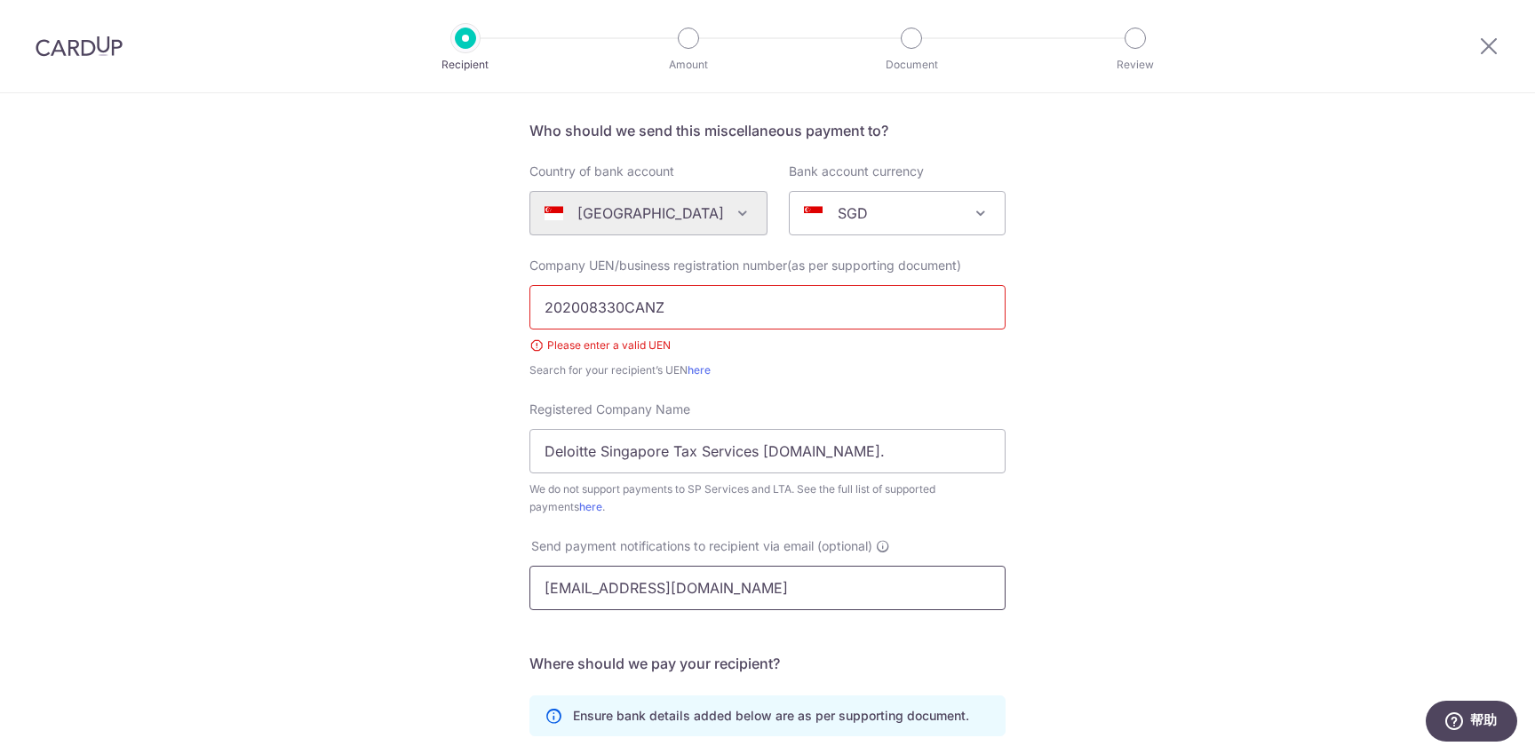
type input "[EMAIL_ADDRESS][DOMAIN_NAME]"
click at [436, 572] on div "Who would you like to pay? Your recipient does not need a CardUp account to rec…" at bounding box center [767, 534] width 1535 height 1126
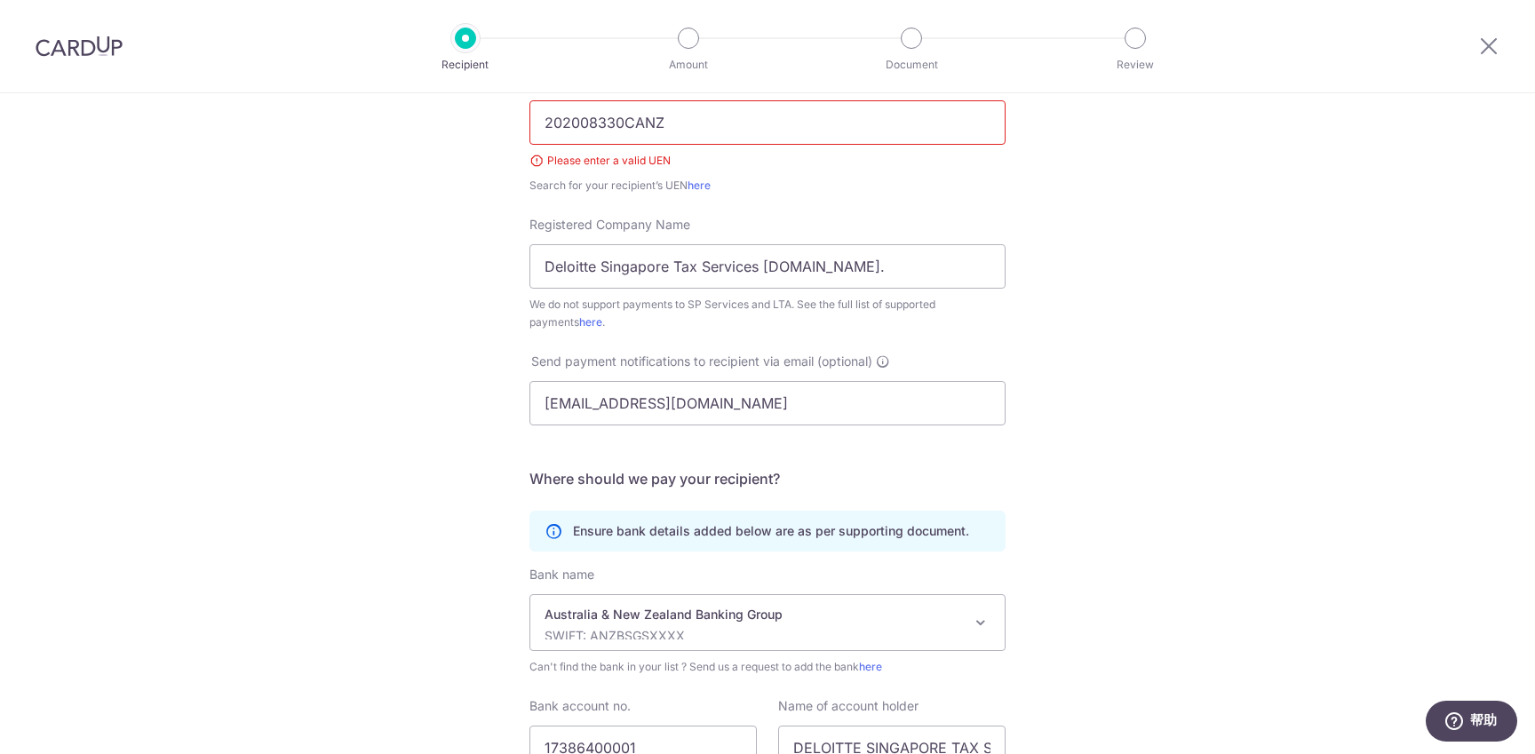
scroll to position [465, 0]
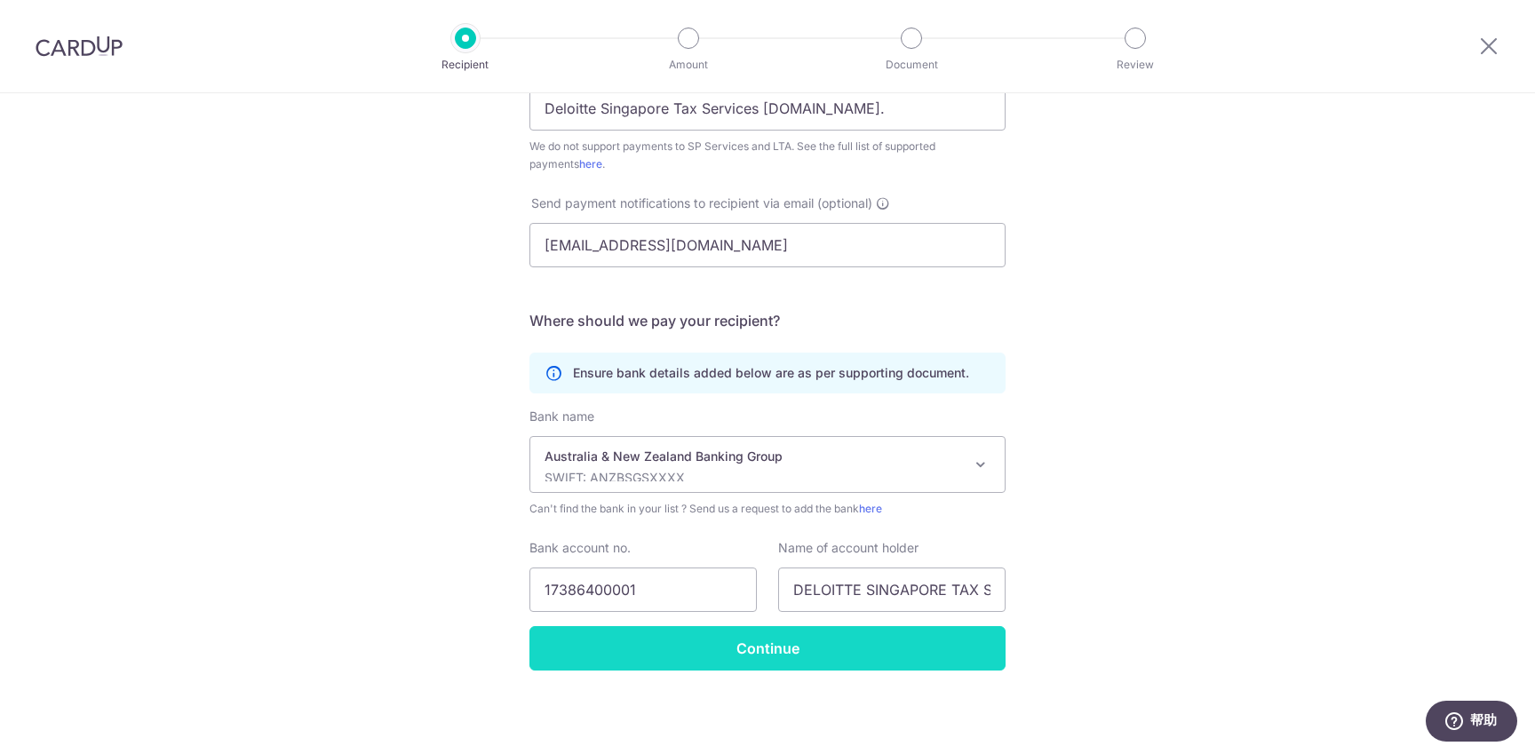
click at [689, 639] on input "Continue" at bounding box center [767, 648] width 476 height 44
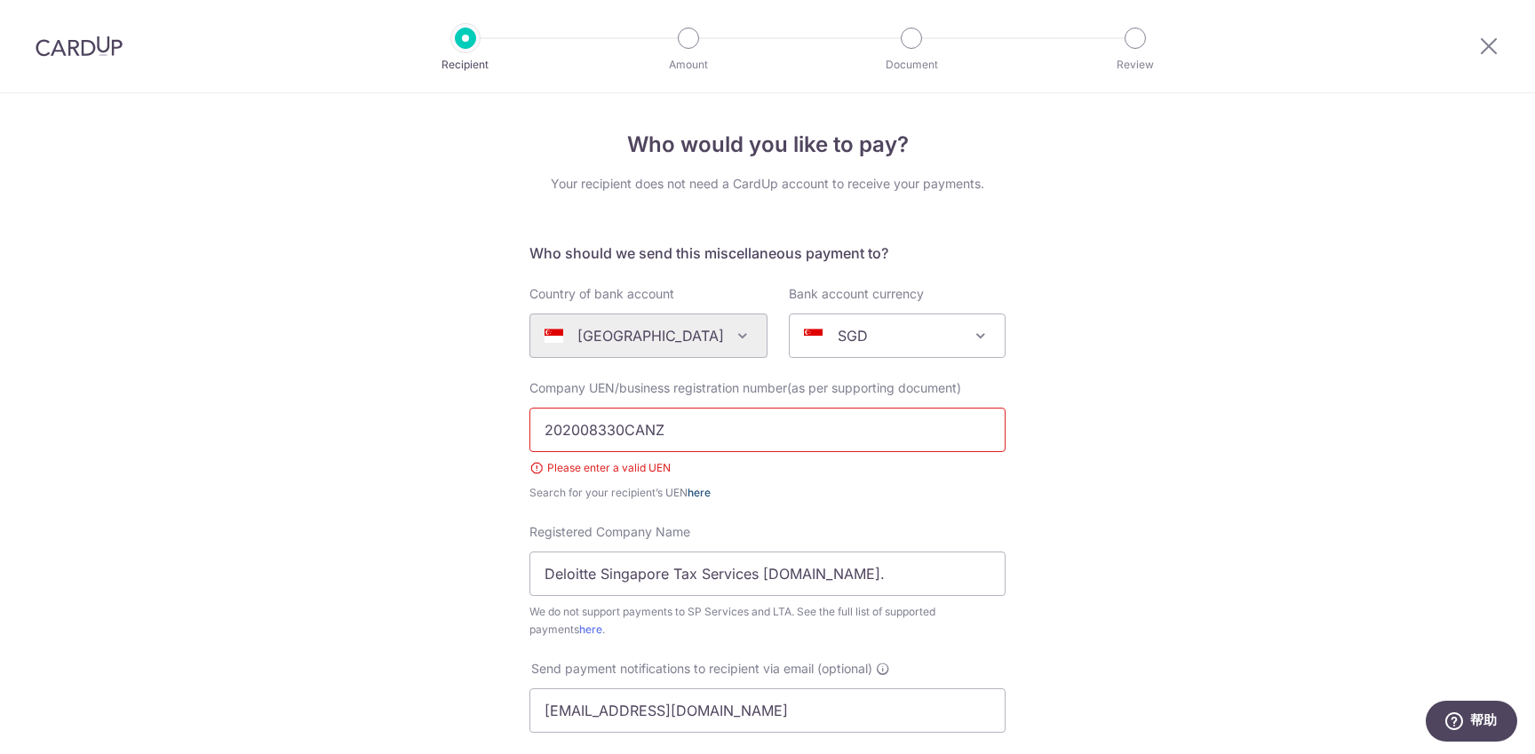
click at [703, 491] on link "here" at bounding box center [698, 492] width 23 height 13
click at [579, 630] on link "here" at bounding box center [590, 629] width 23 height 13
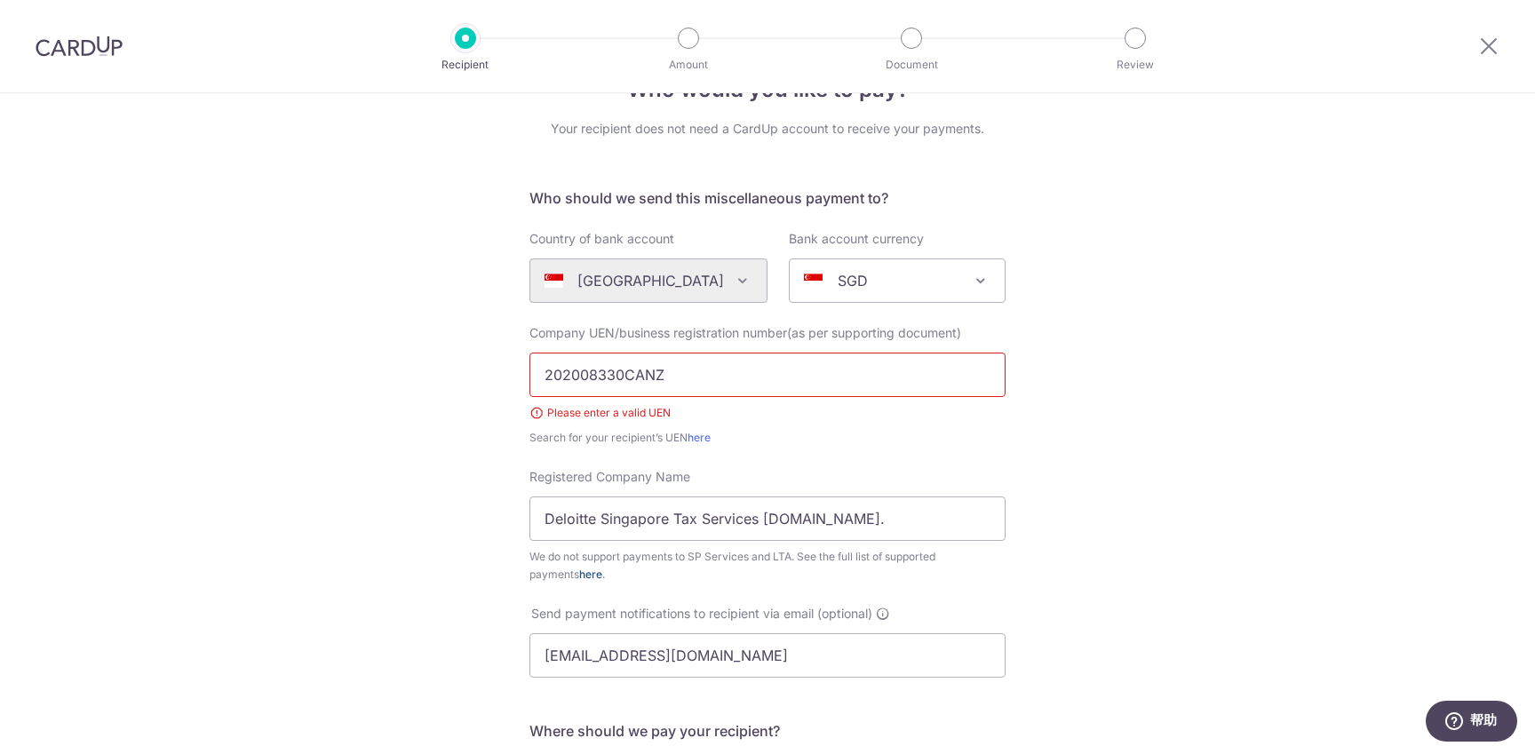
scroll to position [60, 0]
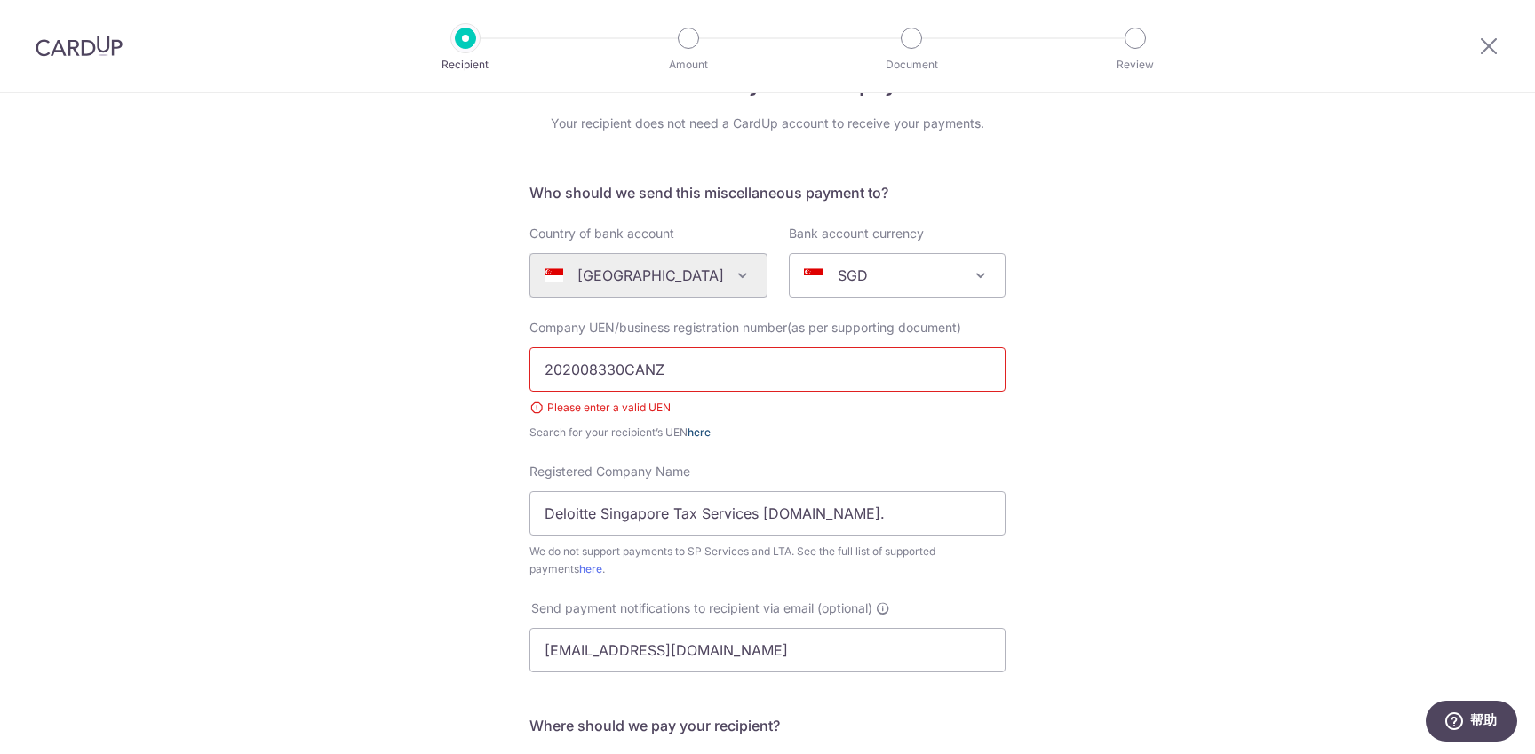
click at [703, 437] on link "here" at bounding box center [698, 431] width 23 height 13
